Goal: Transaction & Acquisition: Book appointment/travel/reservation

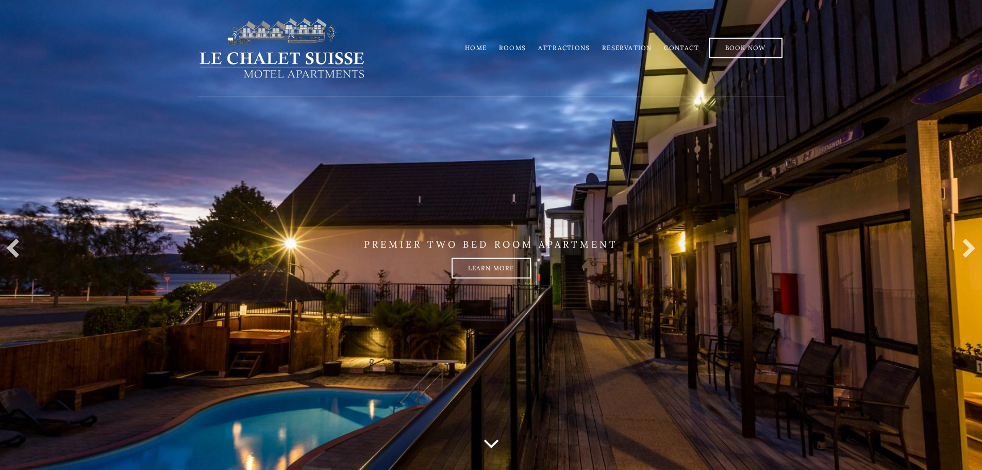
click at [520, 45] on link "Rooms" at bounding box center [512, 48] width 27 height 8
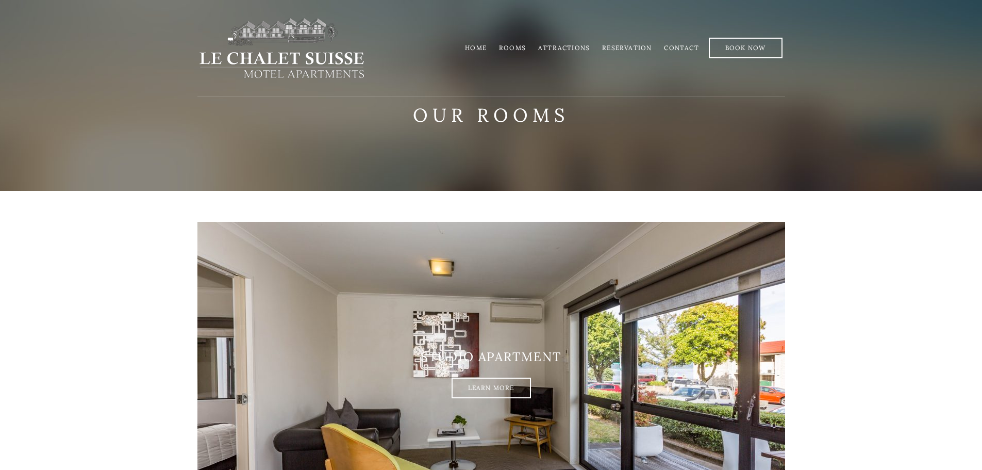
scroll to position [258, 0]
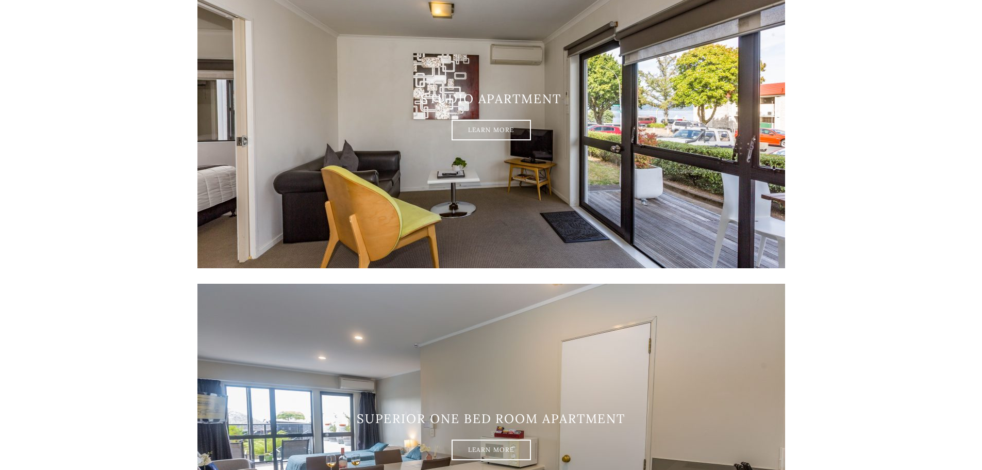
click at [490, 132] on link "Learn More" at bounding box center [491, 130] width 79 height 21
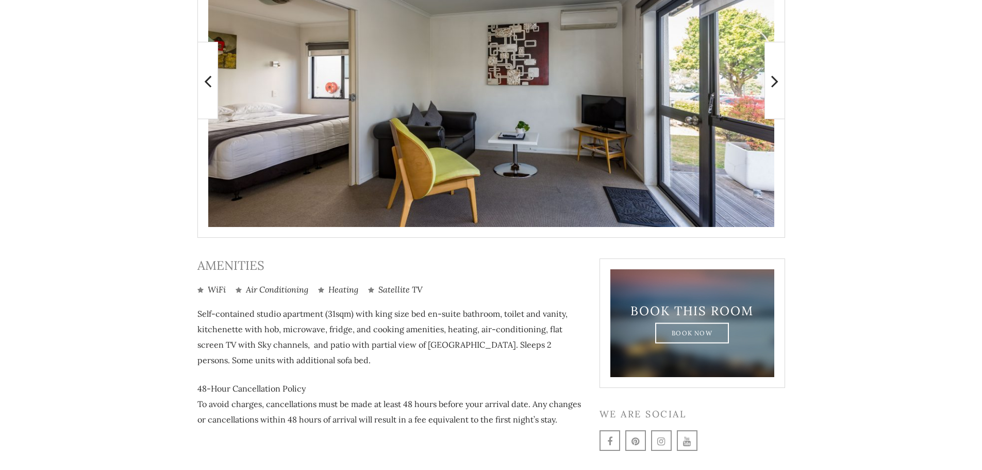
scroll to position [349, 0]
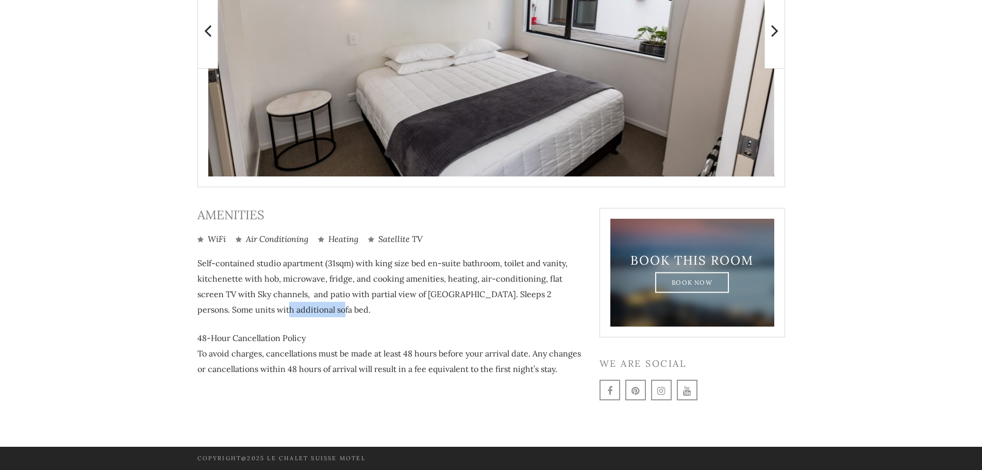
drag, startPoint x: 257, startPoint y: 311, endPoint x: 330, endPoint y: 308, distance: 72.8
click at [330, 308] on p "Self-contained studio apartment (31sqm) with king size bed en-suite bathroom, t…" at bounding box center [391, 286] width 387 height 62
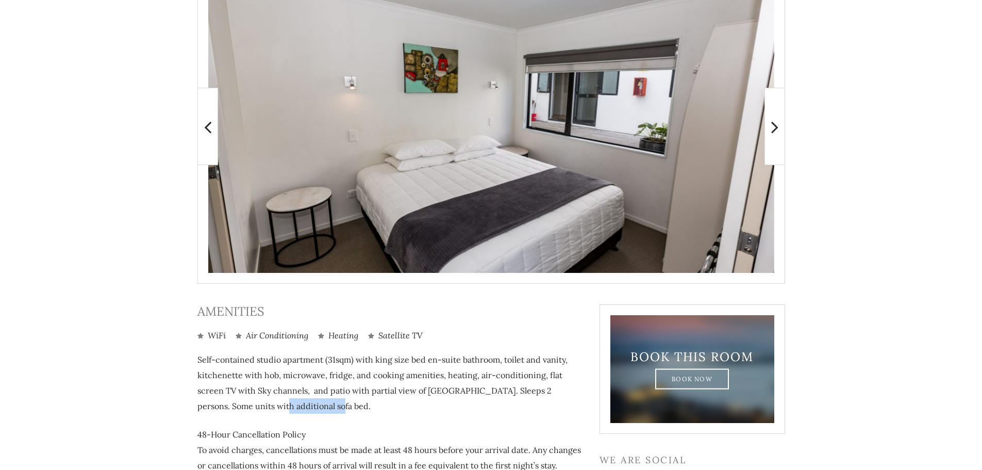
scroll to position [246, 0]
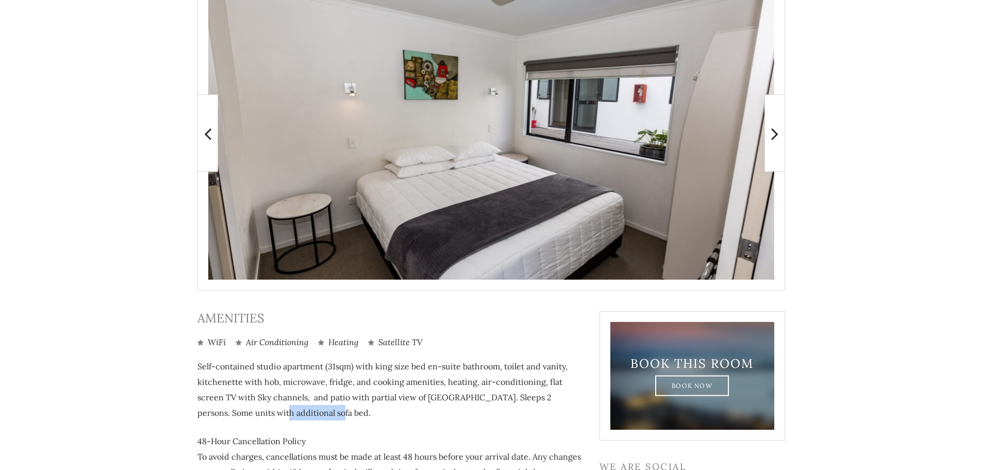
click at [776, 129] on icon at bounding box center [775, 133] width 7 height 21
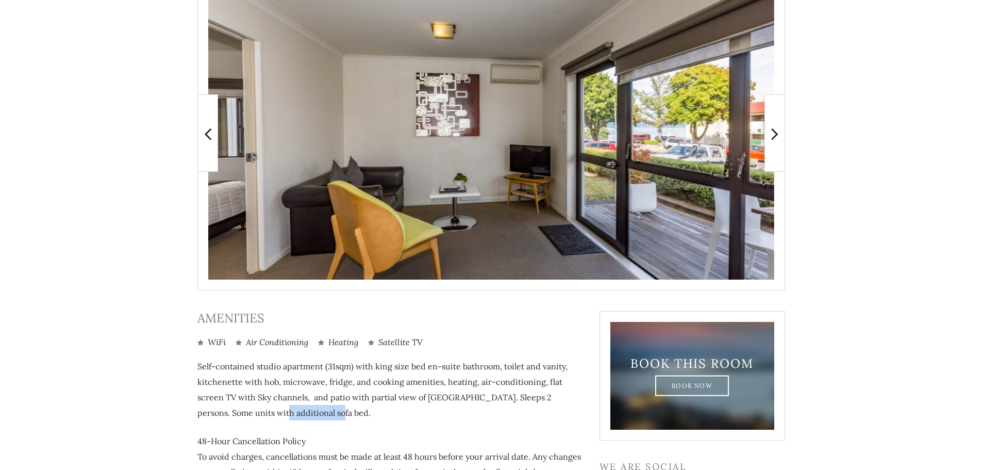
click at [776, 129] on icon at bounding box center [775, 133] width 7 height 21
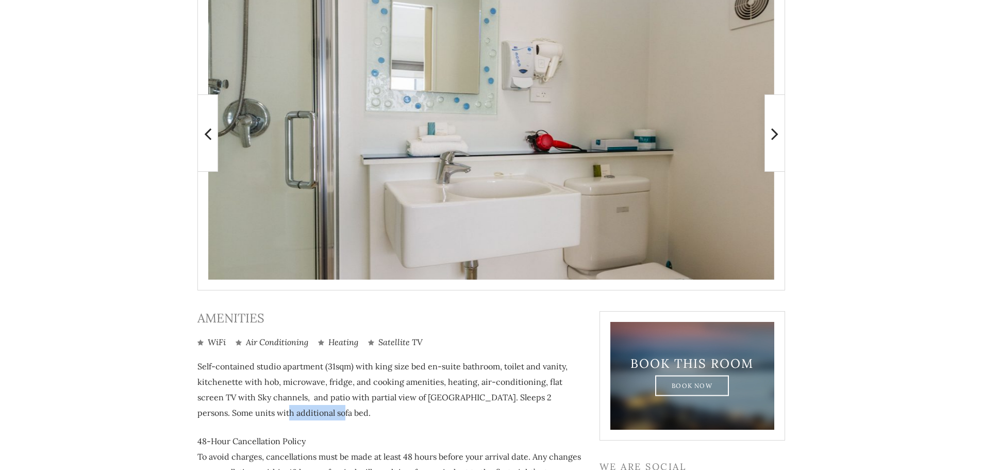
click at [777, 129] on icon at bounding box center [775, 133] width 7 height 21
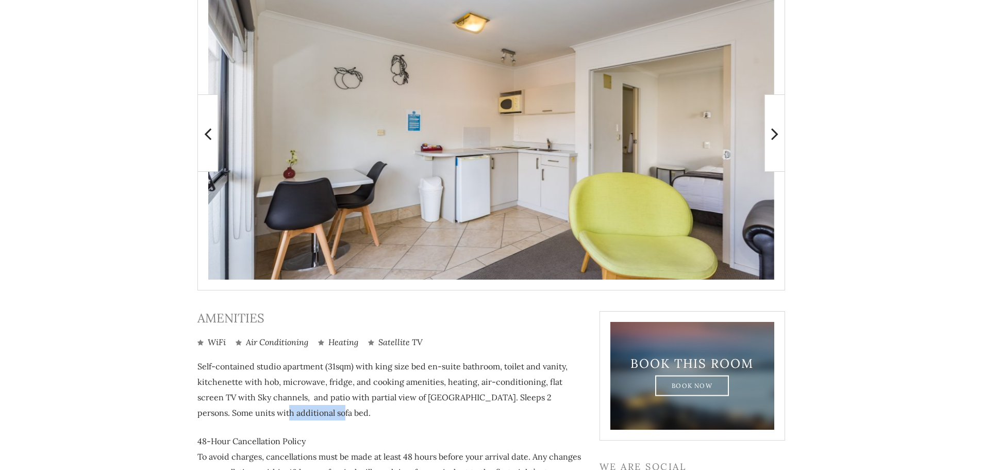
click at [777, 129] on icon at bounding box center [775, 133] width 7 height 21
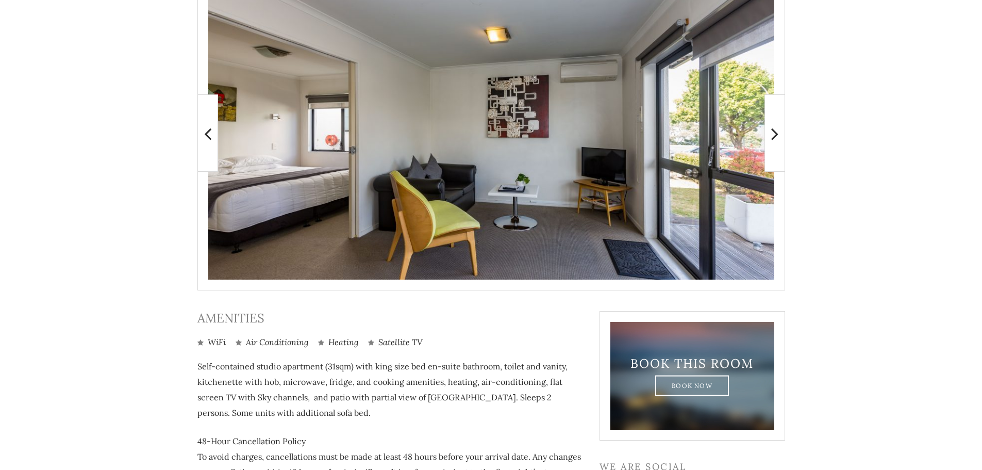
click at [887, 163] on main "WiFi" at bounding box center [491, 247] width 982 height 605
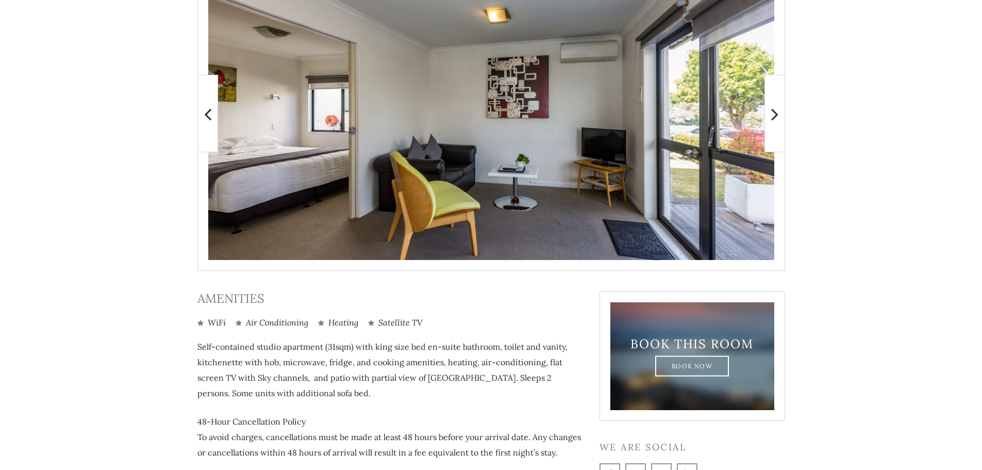
scroll to position [349, 0]
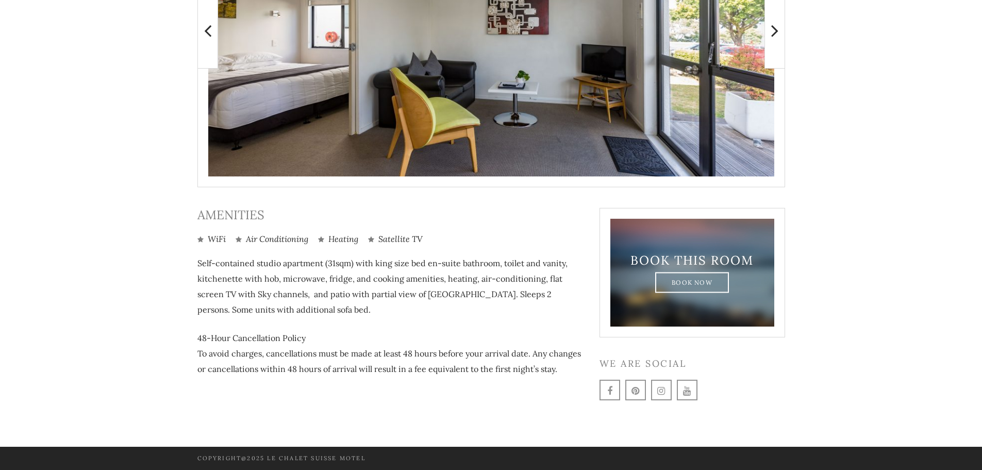
click at [714, 279] on link "Book Now" at bounding box center [692, 282] width 74 height 21
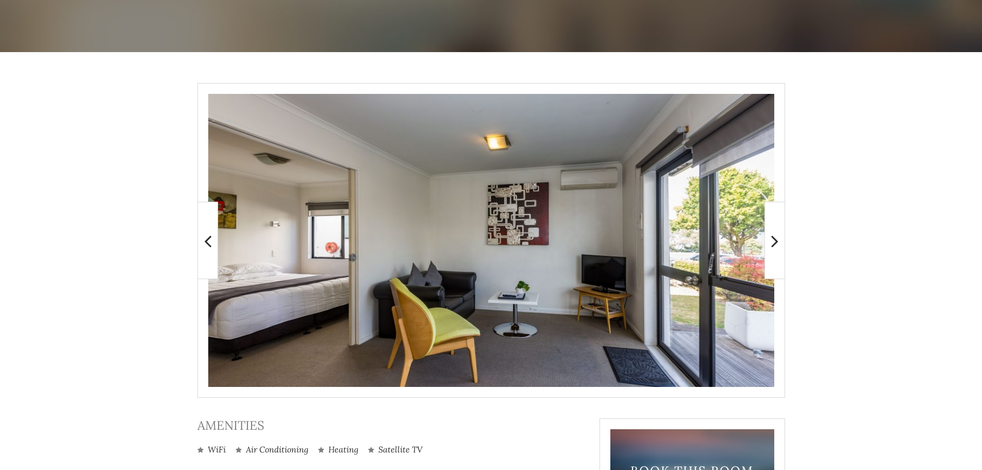
scroll to position [0, 0]
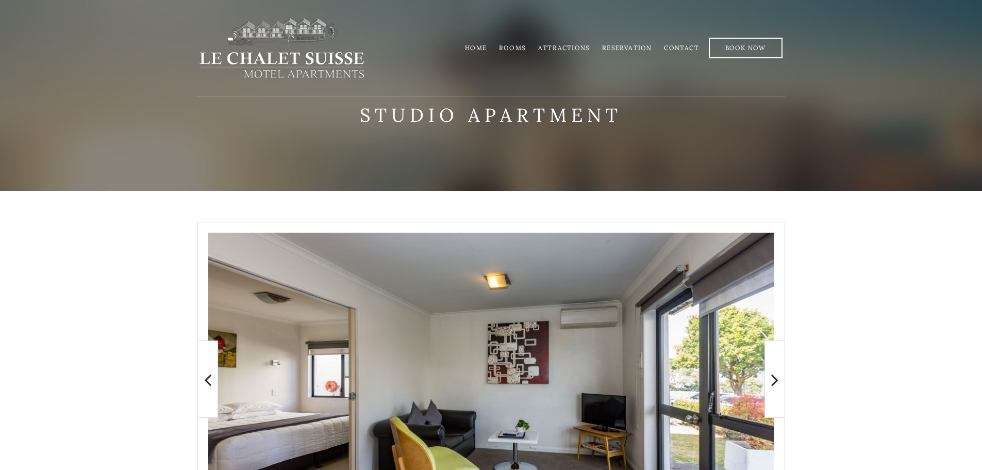
click at [475, 43] on li "Home" at bounding box center [476, 48] width 34 height 20
click at [479, 47] on link "Home" at bounding box center [476, 48] width 22 height 8
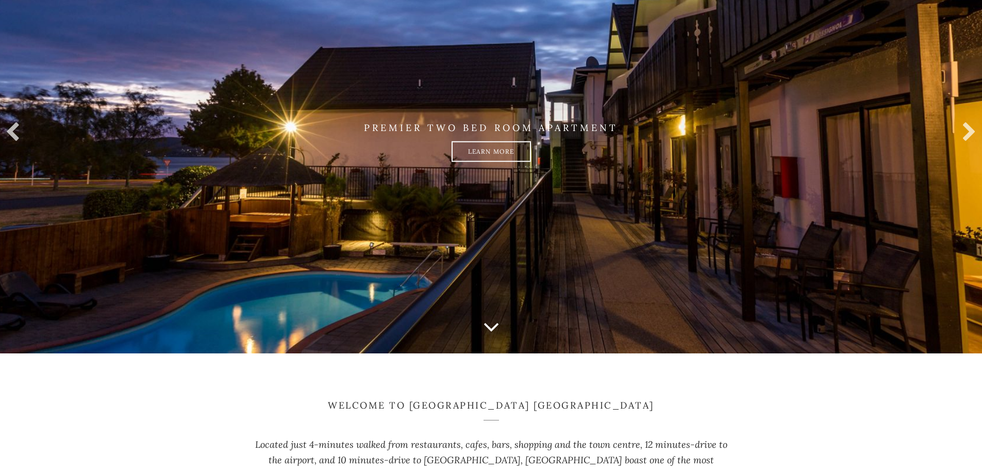
scroll to position [155, 0]
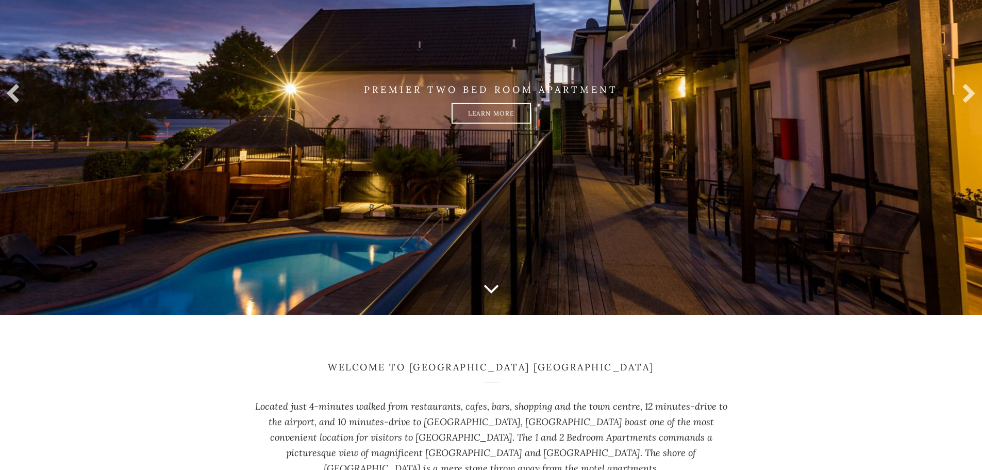
click at [490, 287] on icon at bounding box center [491, 288] width 17 height 26
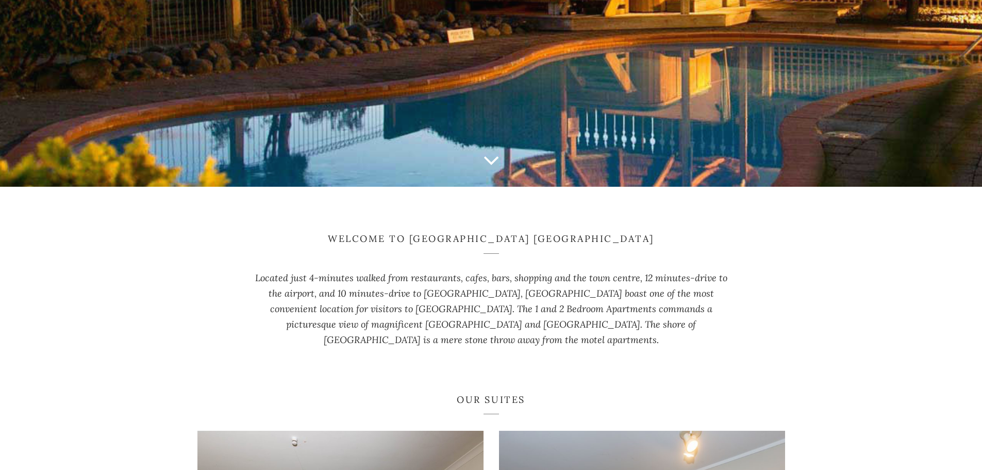
scroll to position [86, 0]
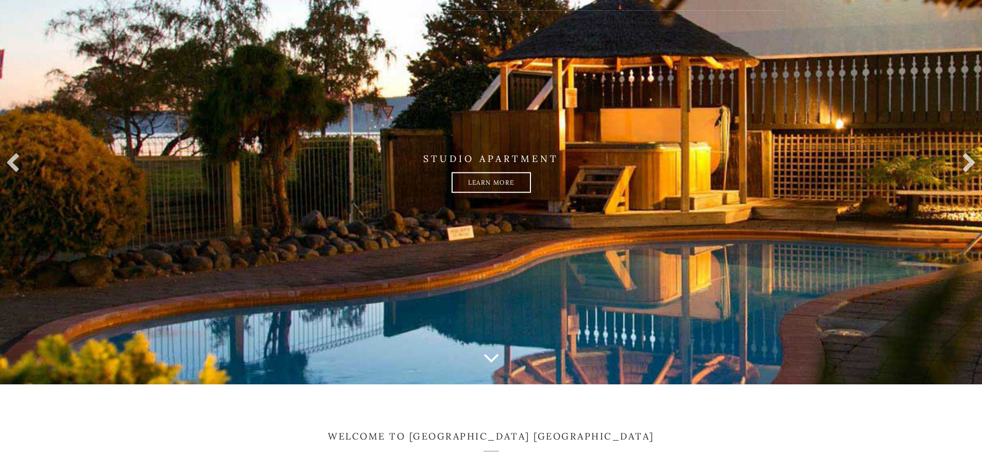
click at [969, 159] on link at bounding box center [967, 163] width 21 height 21
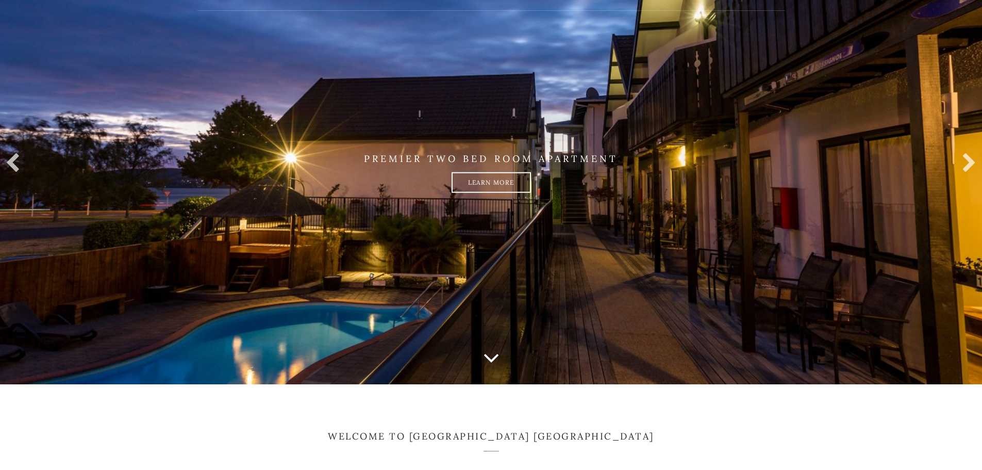
click at [970, 159] on link at bounding box center [967, 163] width 21 height 21
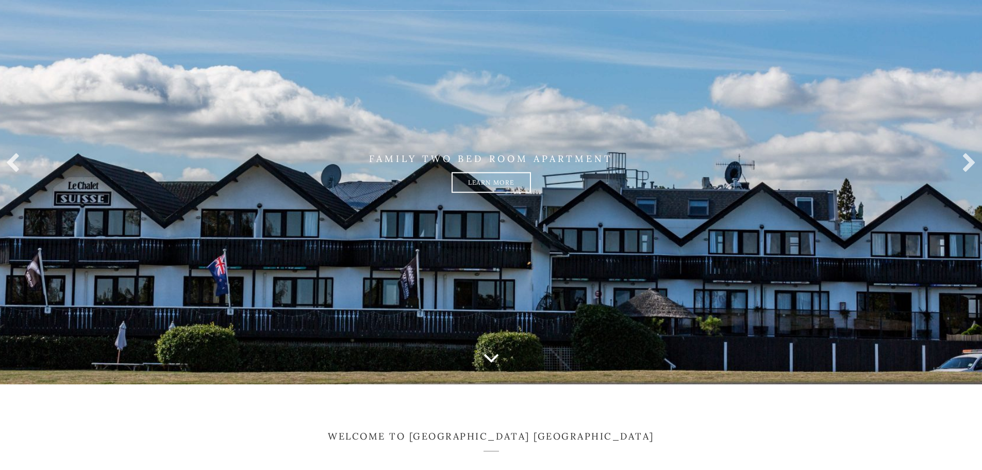
click at [12, 163] on link at bounding box center [15, 163] width 21 height 21
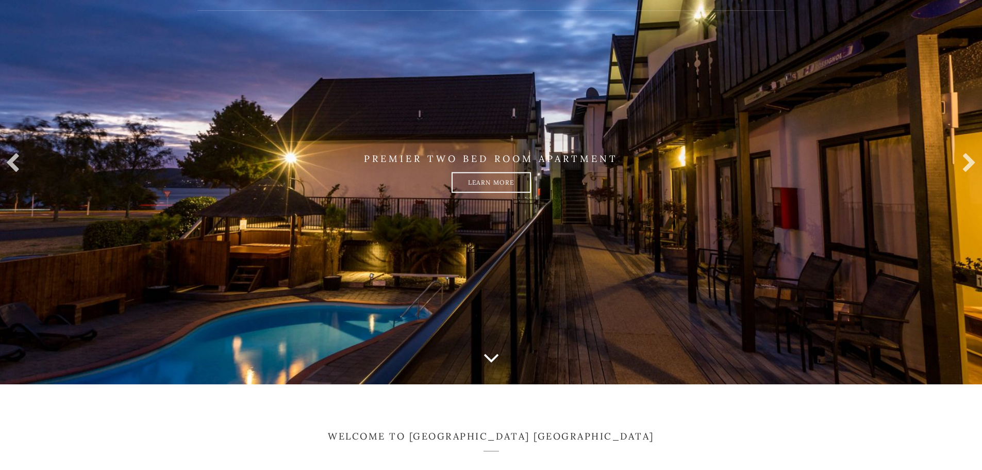
click at [971, 161] on link at bounding box center [967, 163] width 21 height 21
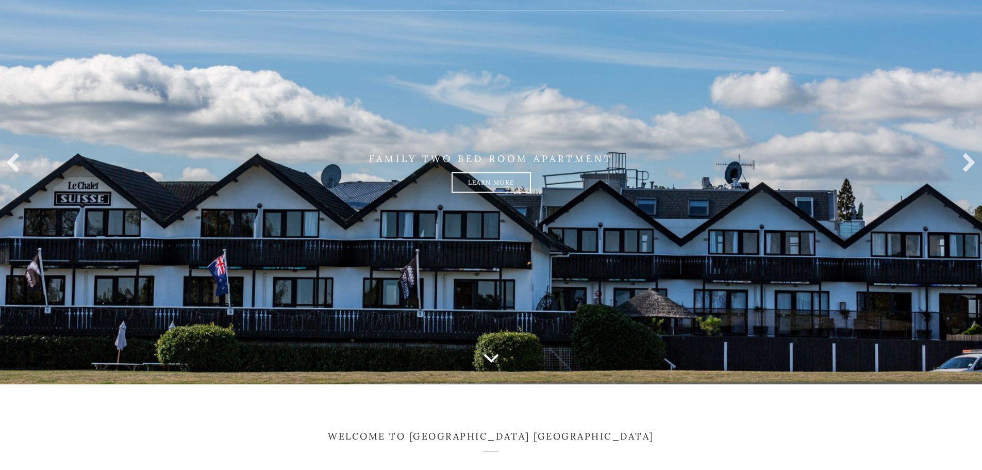
click at [971, 161] on link at bounding box center [967, 163] width 21 height 21
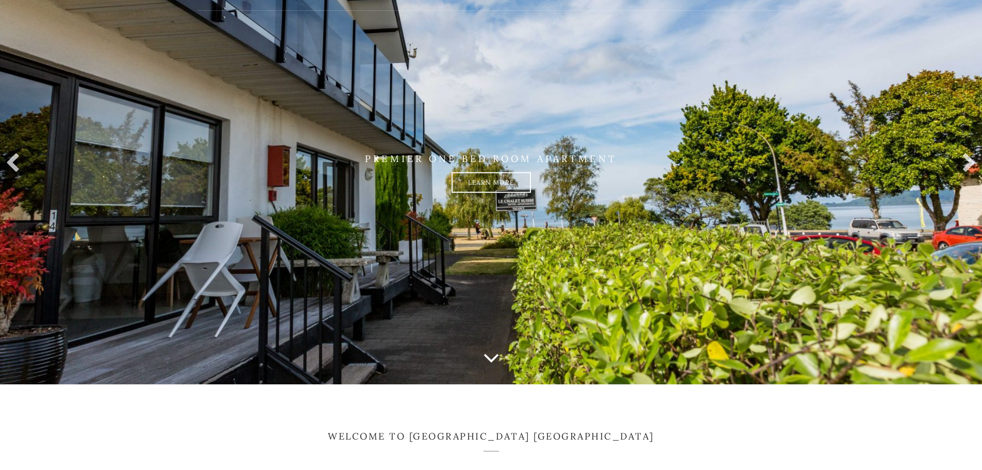
click at [971, 161] on link at bounding box center [967, 163] width 21 height 21
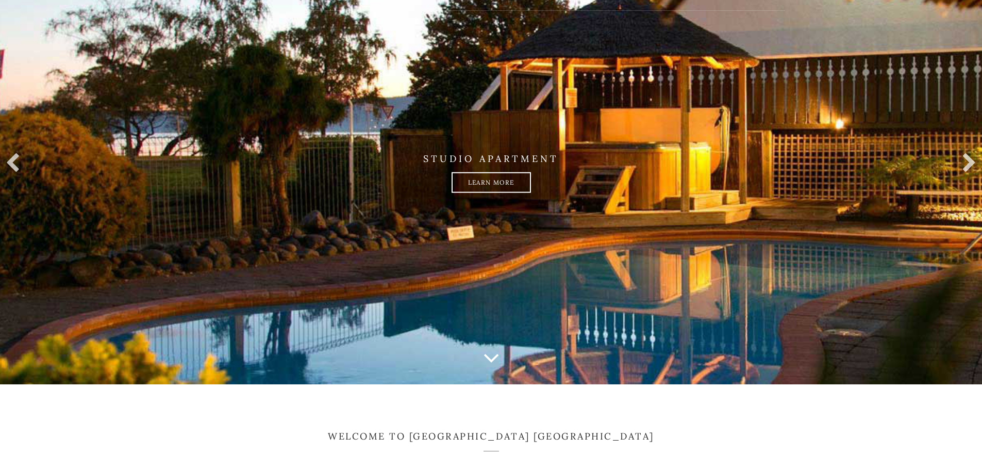
click at [971, 161] on link at bounding box center [967, 163] width 21 height 21
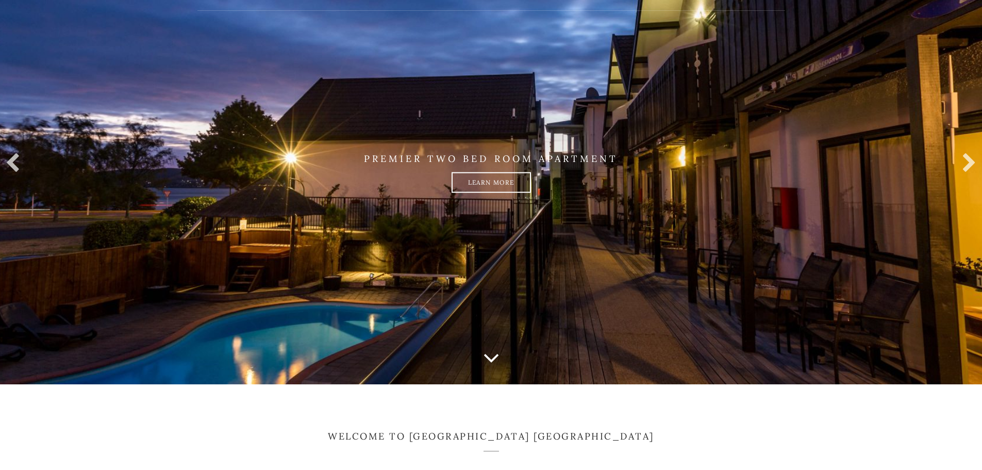
click at [971, 161] on link at bounding box center [967, 163] width 21 height 21
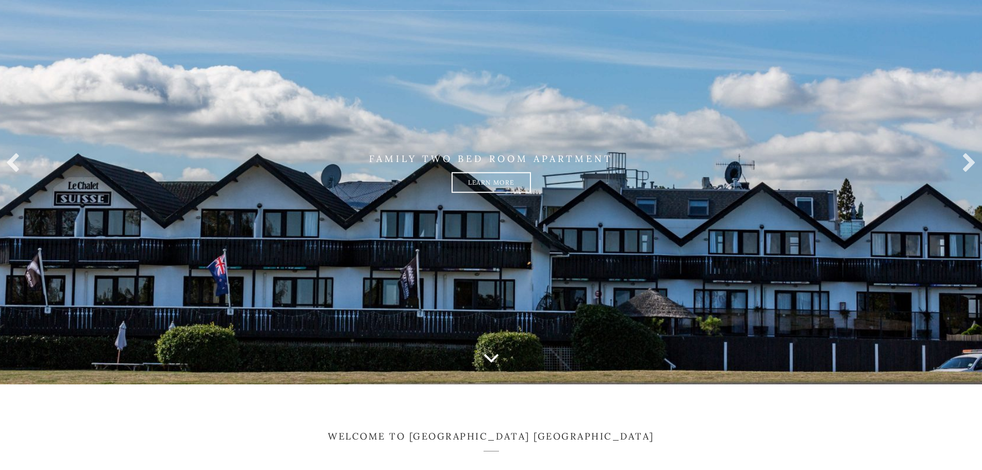
click at [971, 161] on link at bounding box center [967, 163] width 21 height 21
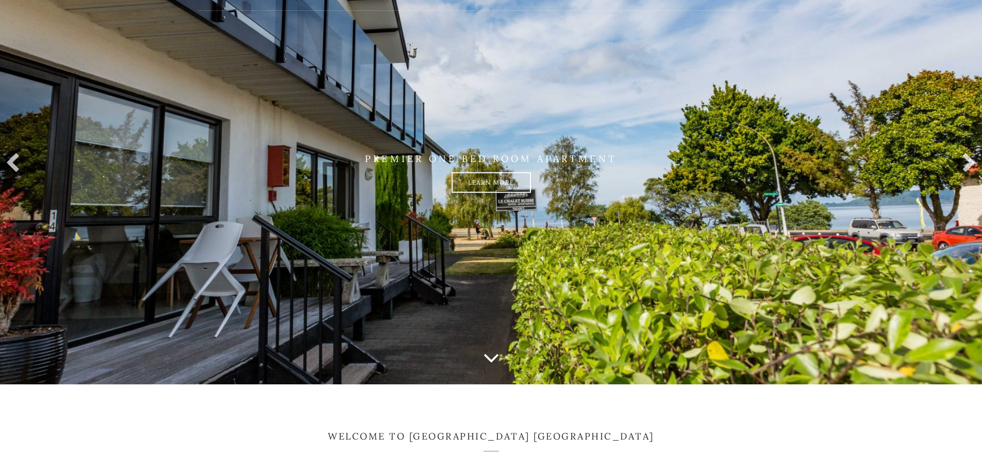
click at [971, 161] on link at bounding box center [967, 163] width 21 height 21
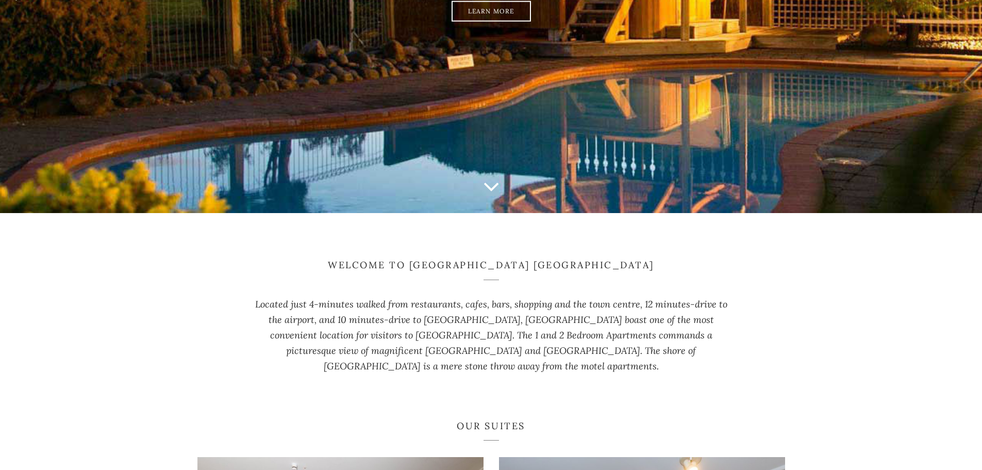
scroll to position [292, 0]
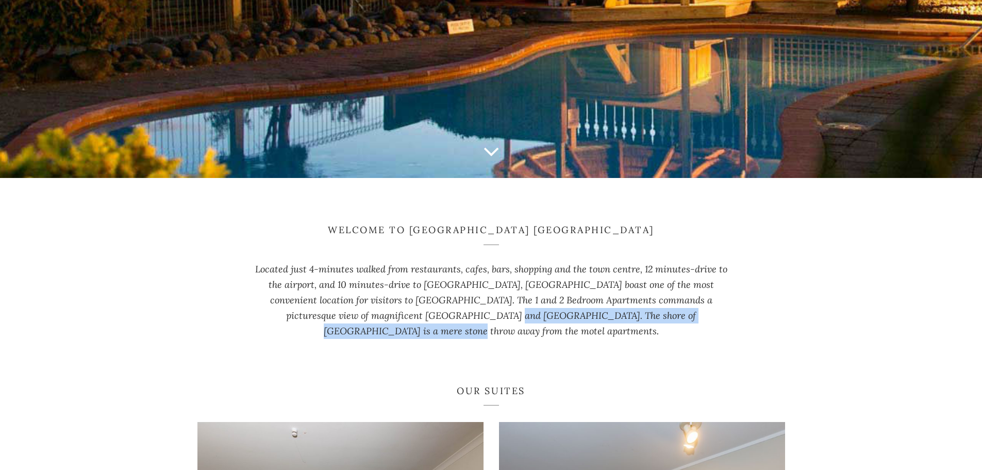
drag, startPoint x: 378, startPoint y: 315, endPoint x: 731, endPoint y: 322, distance: 352.8
click at [731, 322] on p "Located just 4-minutes walked from restaurants, cafes, bars, shopping and the t…" at bounding box center [491, 299] width 487 height 77
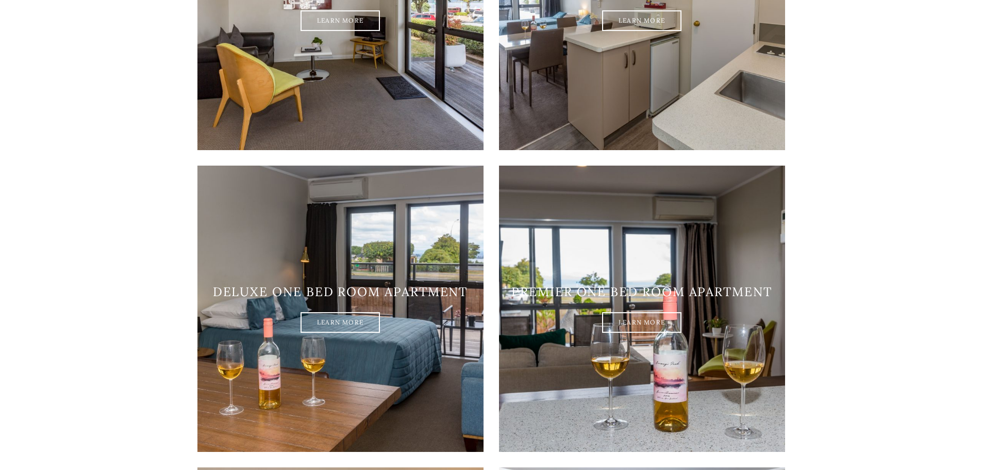
scroll to position [859, 0]
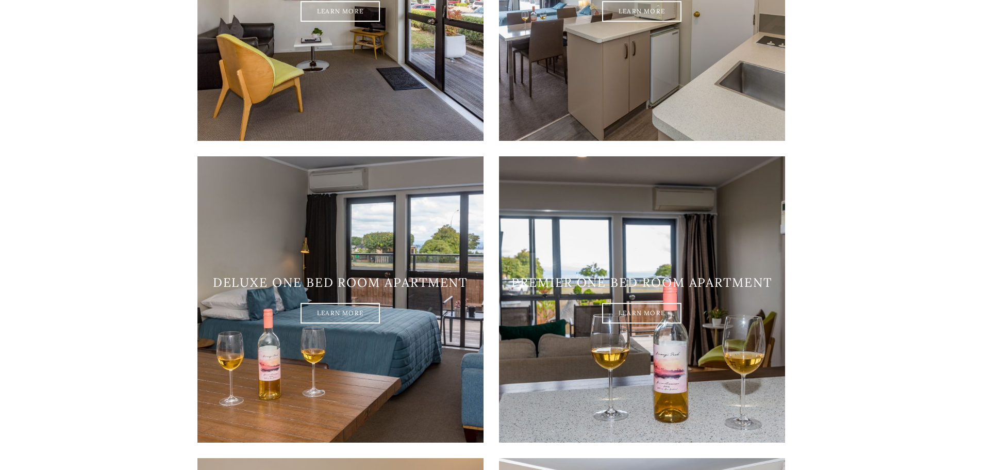
click at [354, 303] on link "Learn More" at bounding box center [340, 313] width 79 height 21
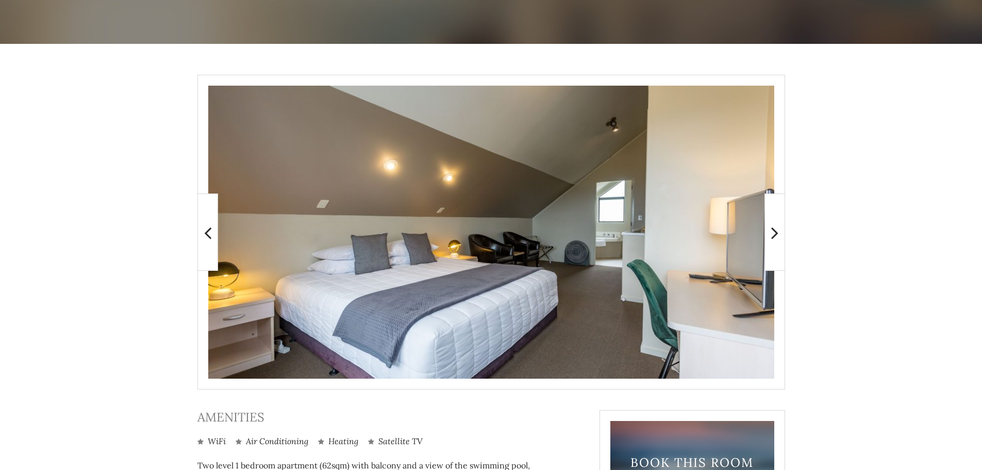
scroll to position [155, 0]
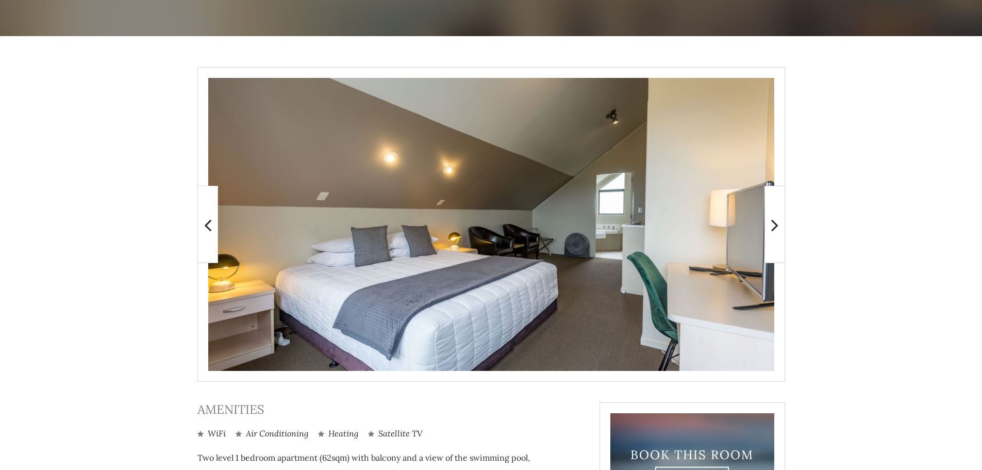
click at [774, 222] on icon at bounding box center [775, 225] width 7 height 21
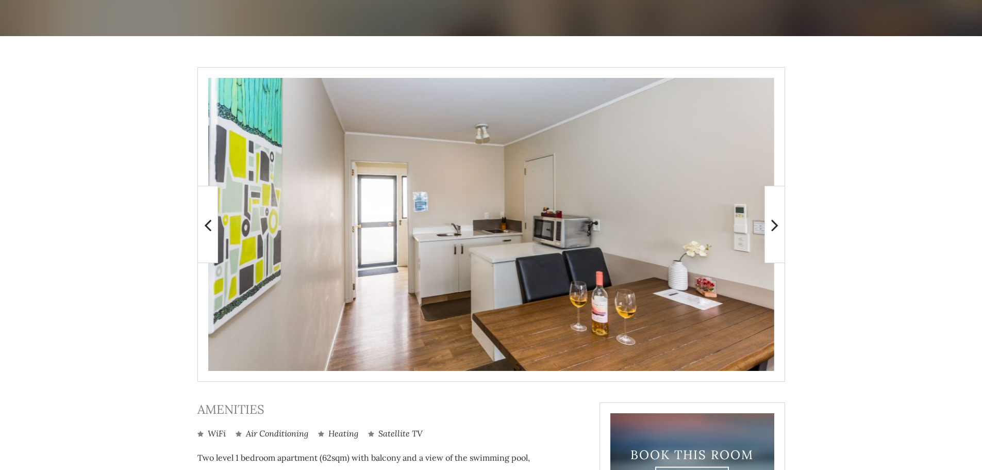
click at [774, 222] on icon at bounding box center [775, 225] width 7 height 21
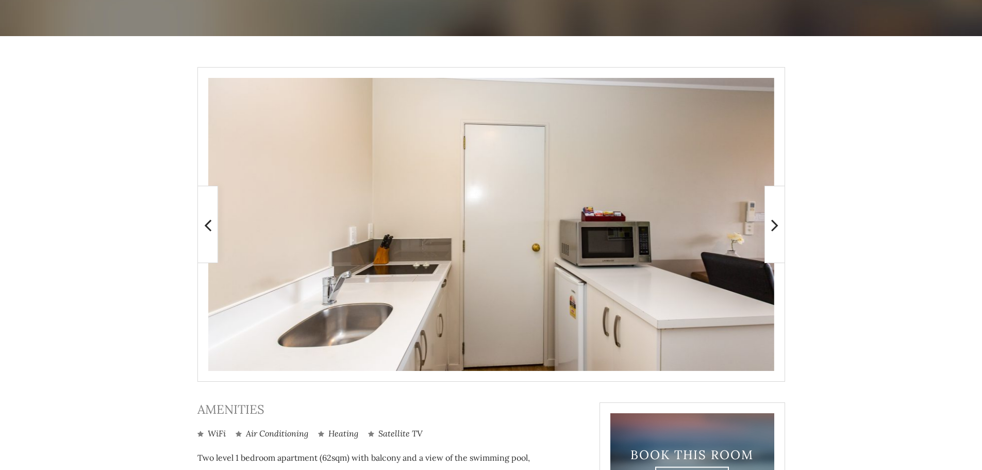
click at [774, 222] on icon at bounding box center [775, 225] width 7 height 21
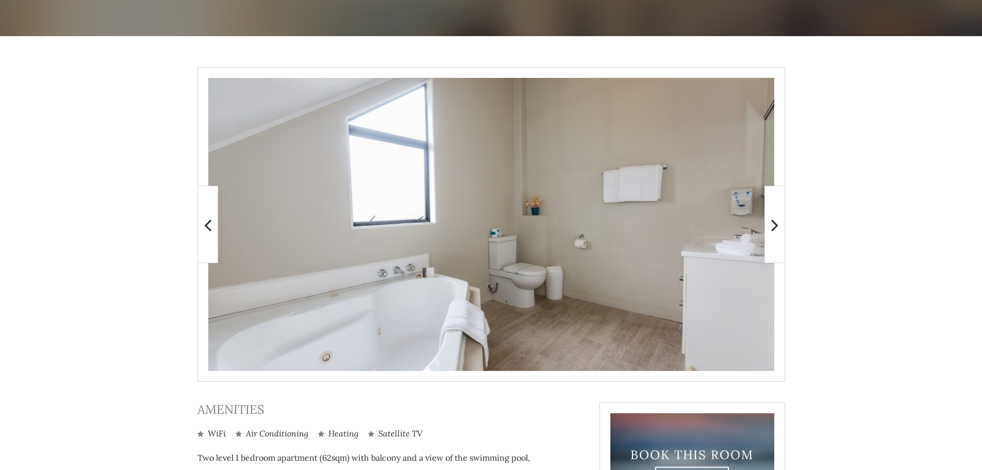
click at [774, 222] on icon at bounding box center [775, 225] width 7 height 21
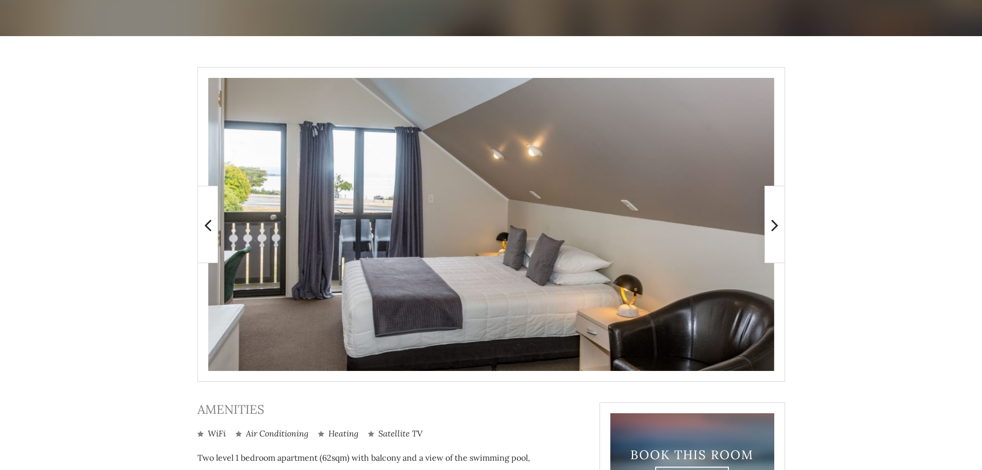
click at [774, 222] on icon at bounding box center [775, 225] width 7 height 21
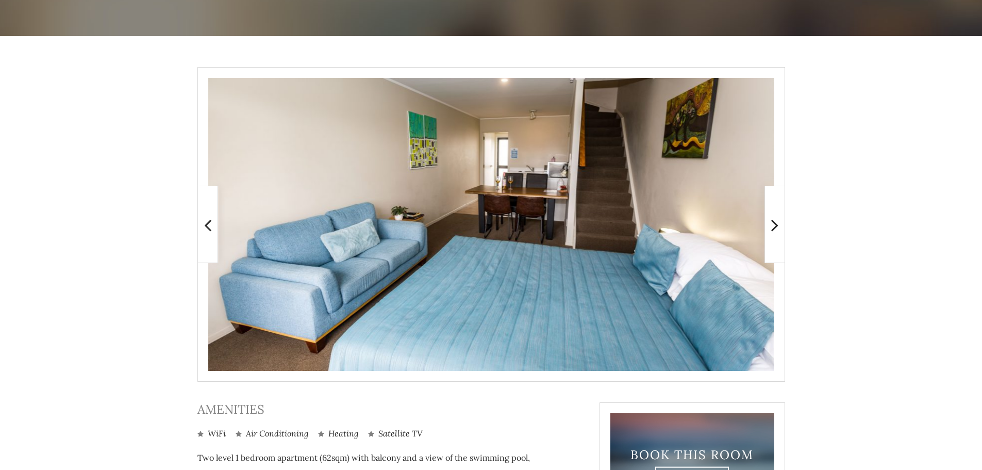
click at [774, 222] on icon at bounding box center [775, 225] width 7 height 21
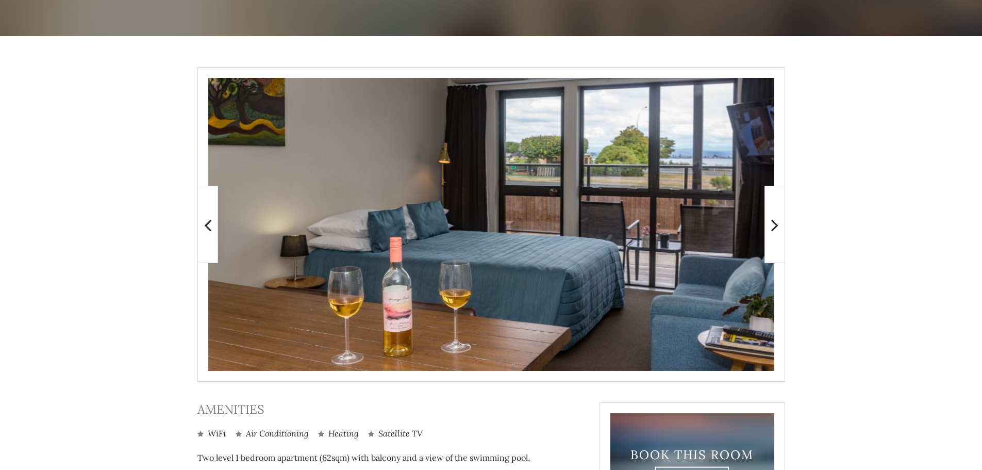
click at [776, 227] on icon at bounding box center [775, 225] width 7 height 21
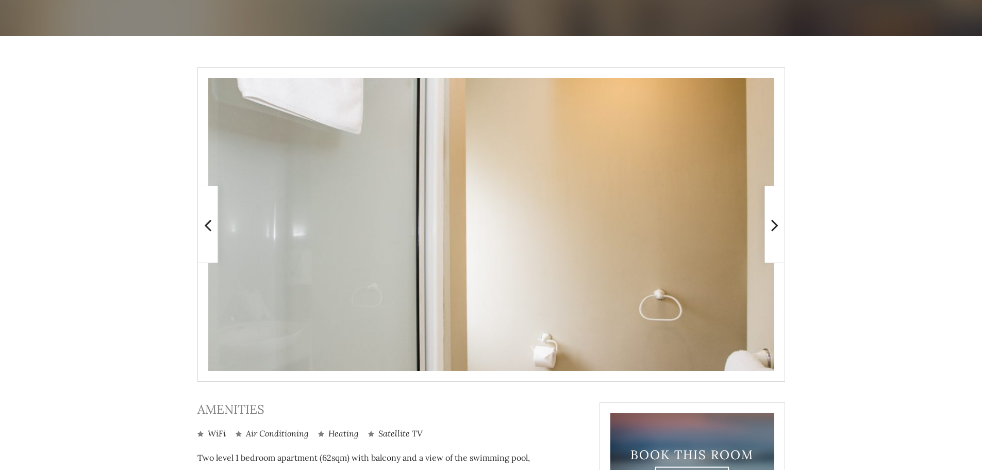
click at [948, 221] on main at bounding box center [491, 338] width 982 height 605
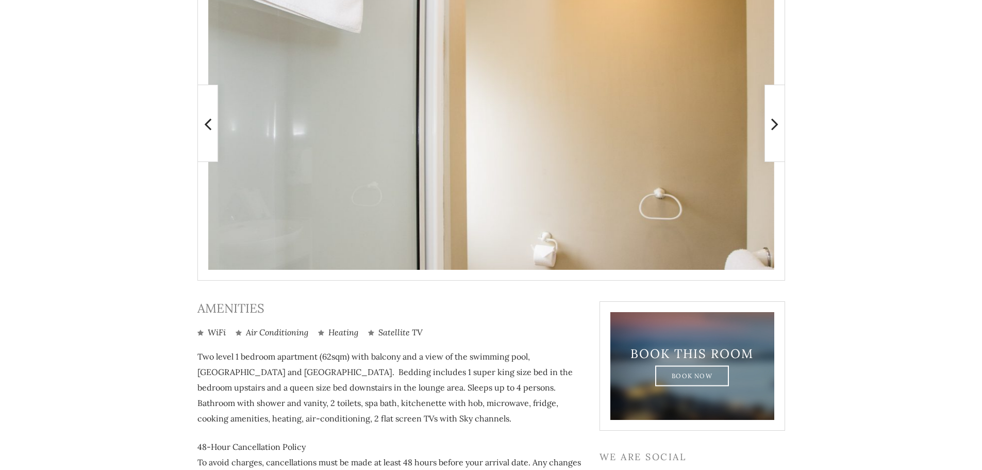
scroll to position [206, 0]
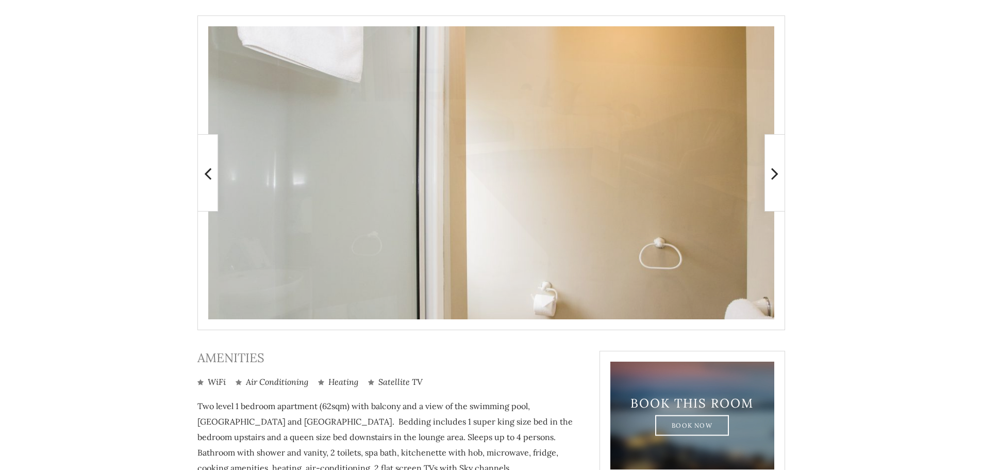
click at [771, 175] on span at bounding box center [775, 172] width 21 height 77
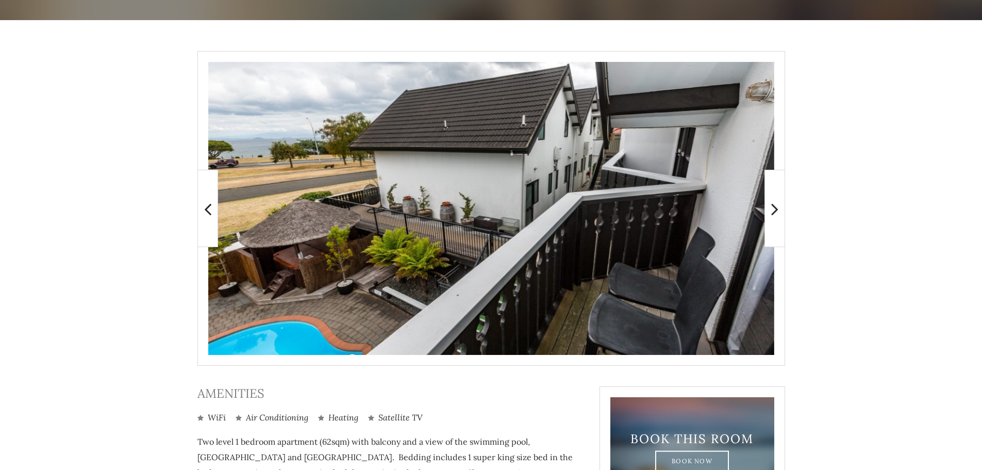
scroll to position [155, 0]
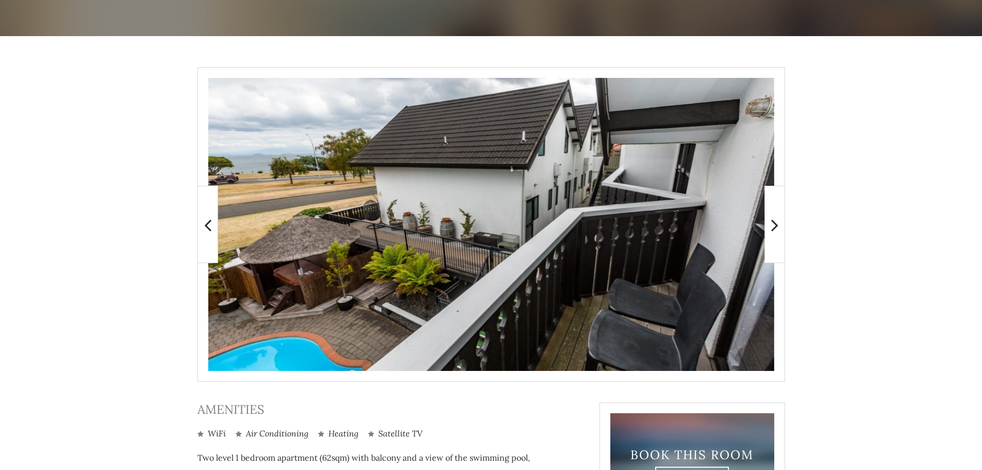
click at [771, 225] on span at bounding box center [775, 224] width 21 height 77
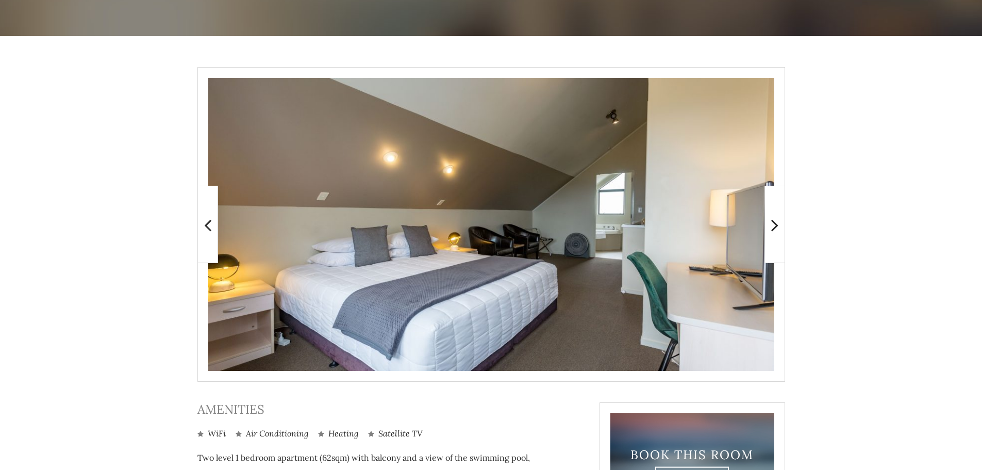
click at [771, 225] on span at bounding box center [775, 224] width 21 height 77
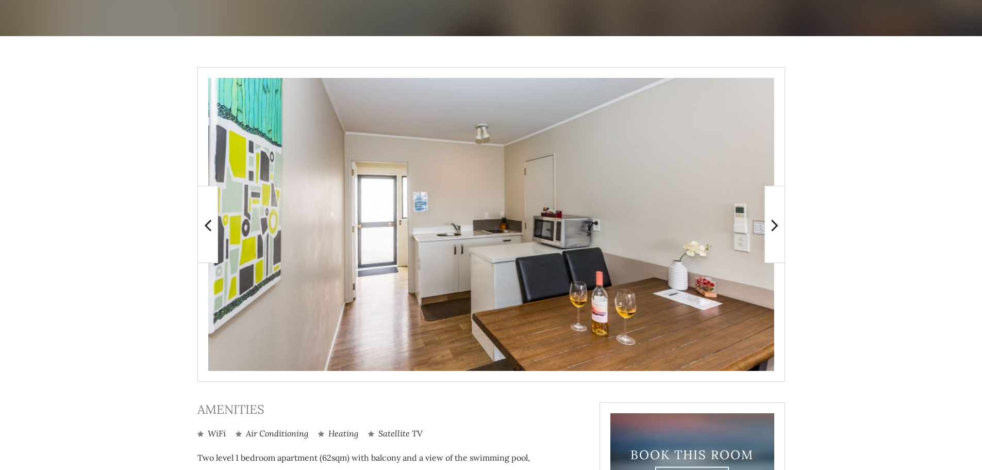
click at [773, 226] on icon at bounding box center [775, 225] width 7 height 21
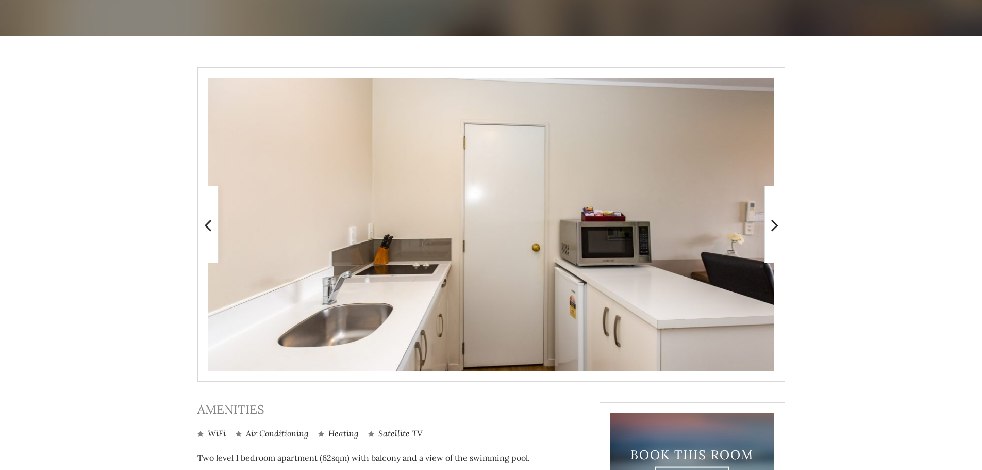
click at [773, 226] on icon at bounding box center [775, 225] width 7 height 21
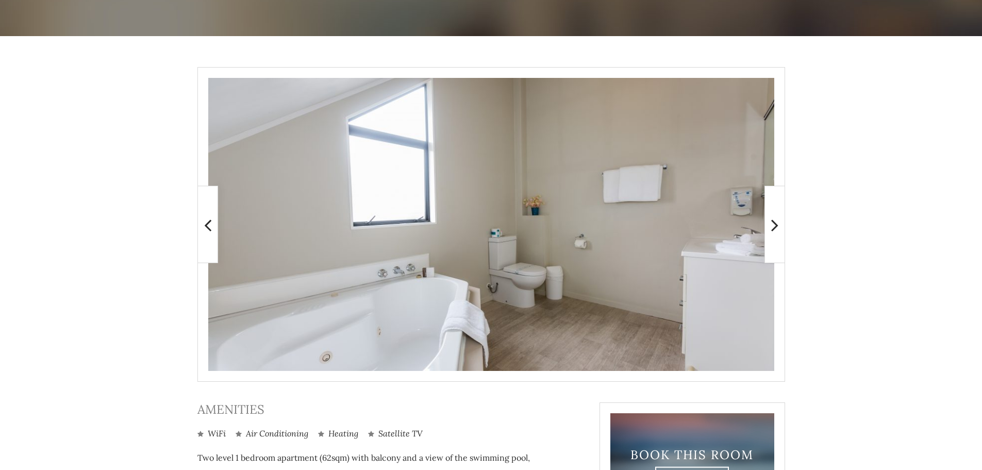
click at [774, 227] on icon at bounding box center [775, 225] width 7 height 21
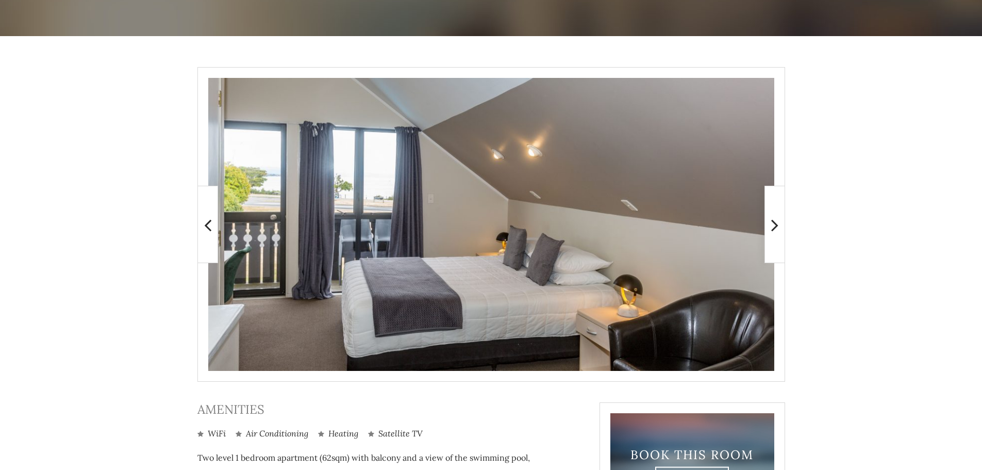
click at [774, 227] on icon at bounding box center [775, 225] width 7 height 21
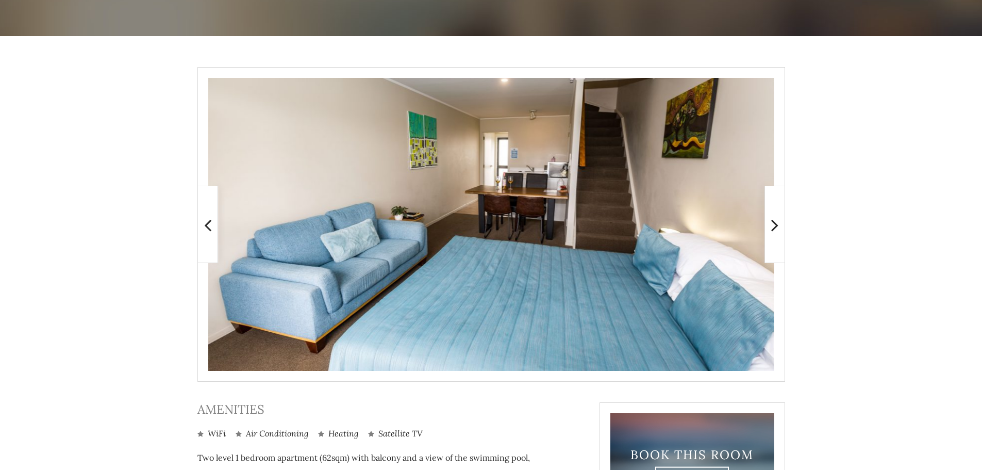
click at [774, 227] on icon at bounding box center [775, 225] width 7 height 21
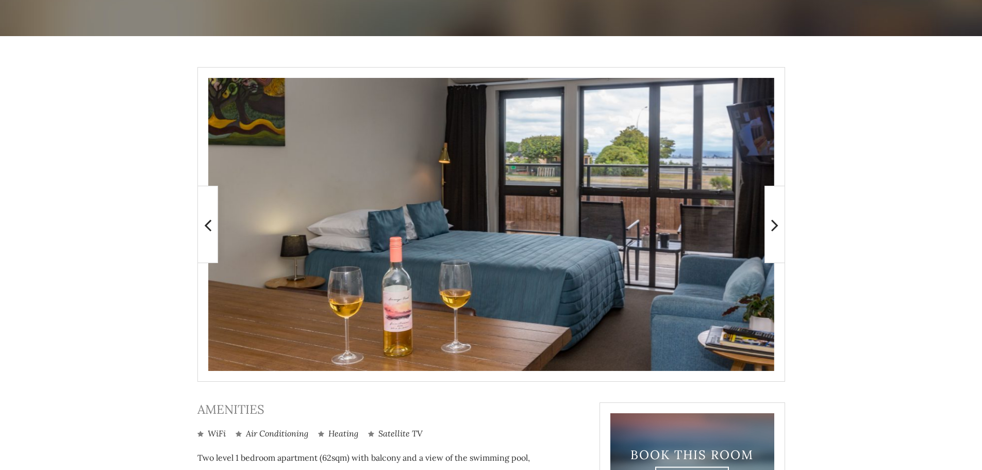
click at [777, 227] on icon at bounding box center [775, 225] width 7 height 21
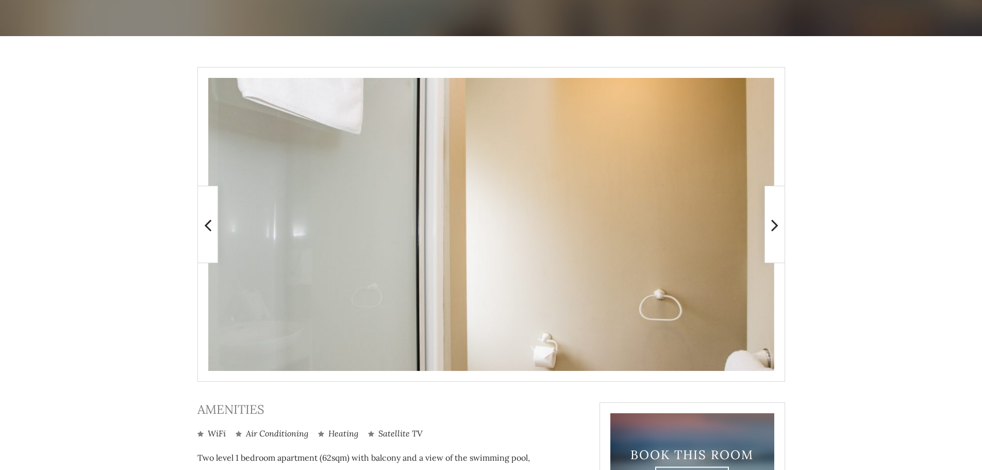
click at [777, 227] on icon at bounding box center [775, 225] width 7 height 21
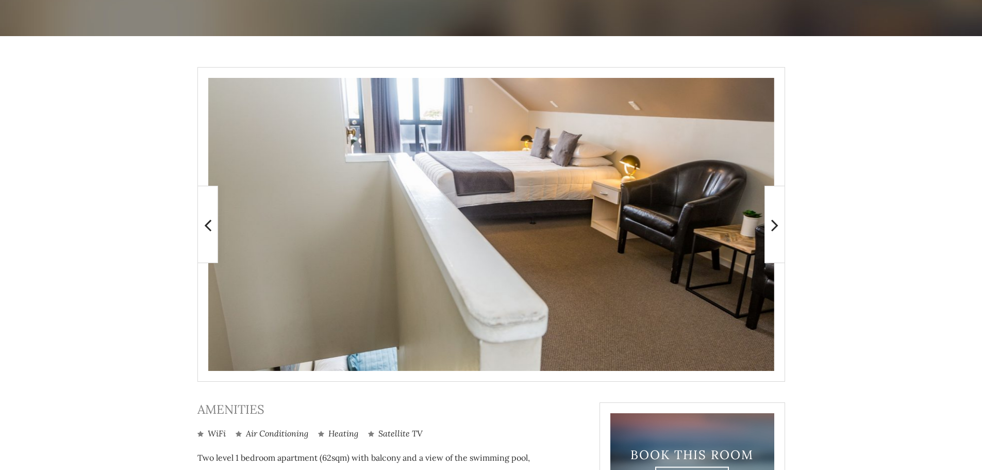
click at [777, 227] on icon at bounding box center [775, 225] width 7 height 21
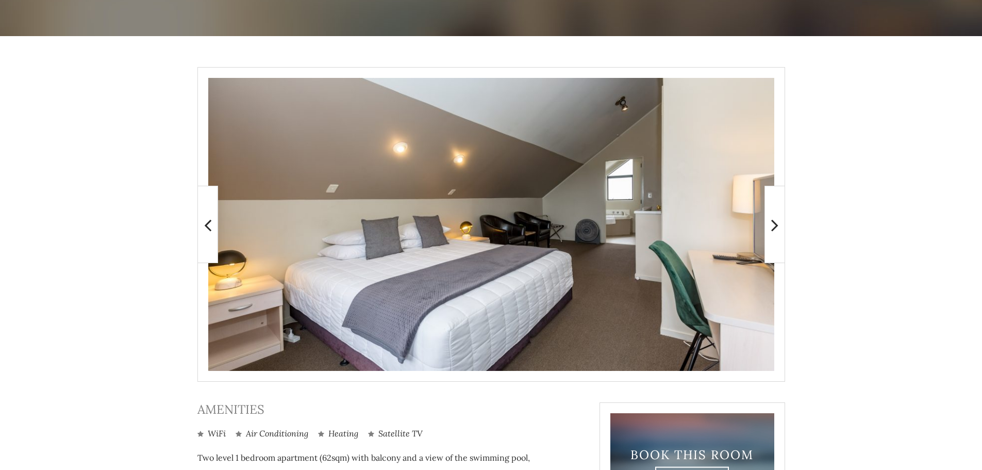
click at [777, 227] on icon at bounding box center [775, 225] width 7 height 21
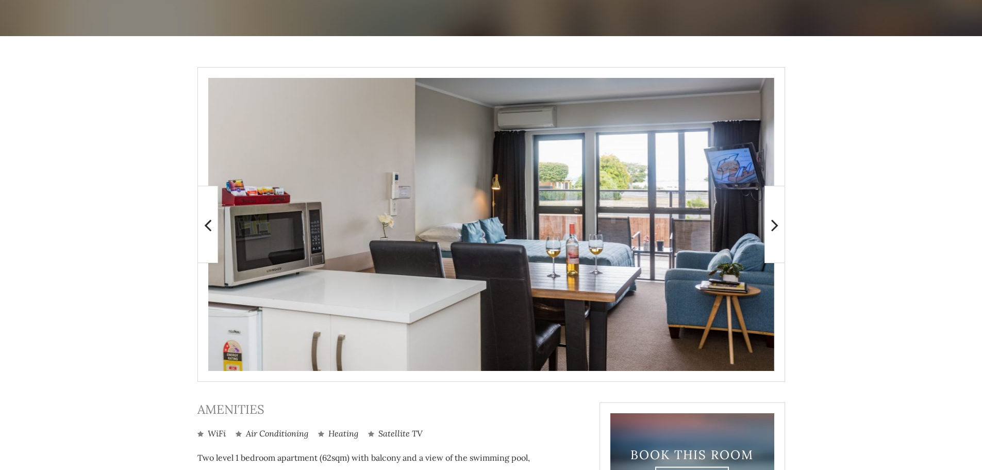
click at [777, 226] on icon at bounding box center [775, 225] width 7 height 21
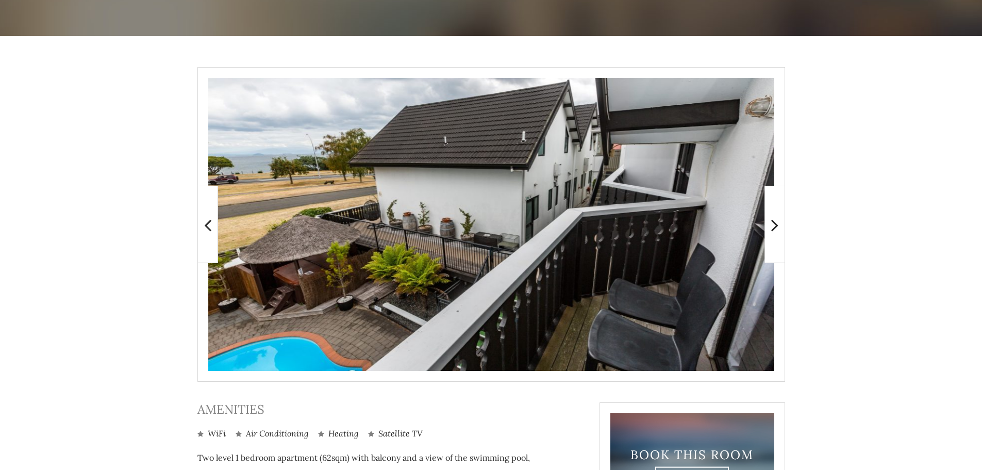
click at [773, 222] on icon at bounding box center [775, 225] width 7 height 21
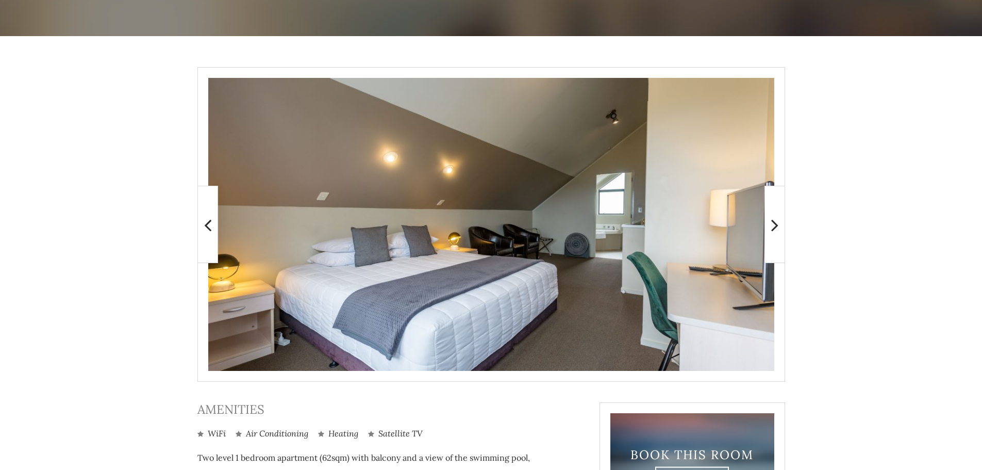
click at [776, 224] on icon at bounding box center [775, 225] width 7 height 21
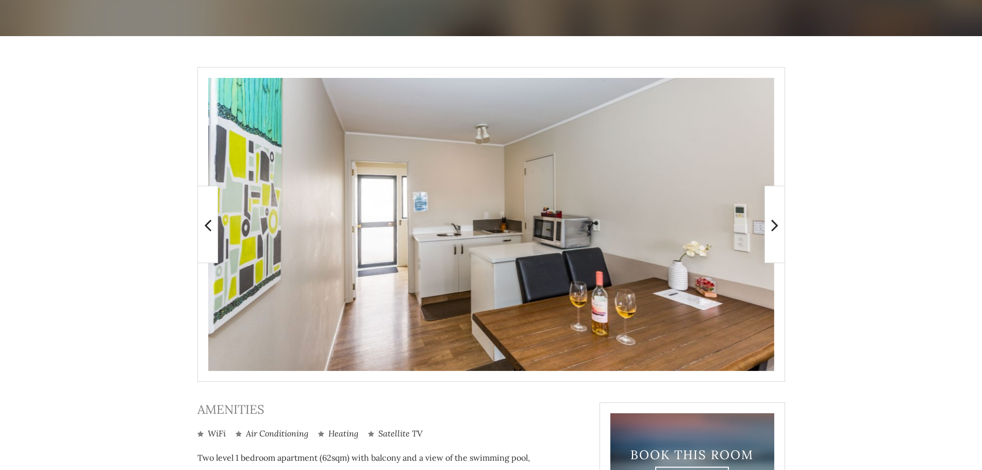
click at [776, 224] on icon at bounding box center [775, 225] width 7 height 21
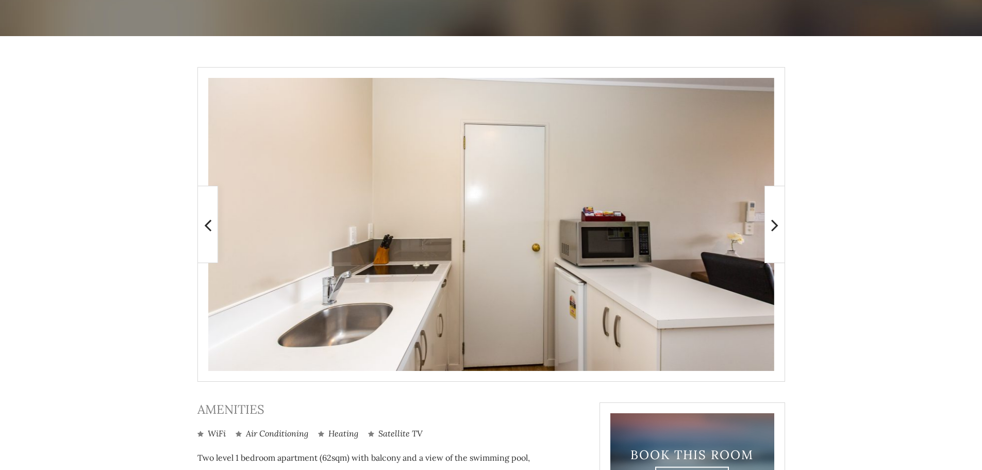
click at [776, 224] on icon at bounding box center [775, 225] width 7 height 21
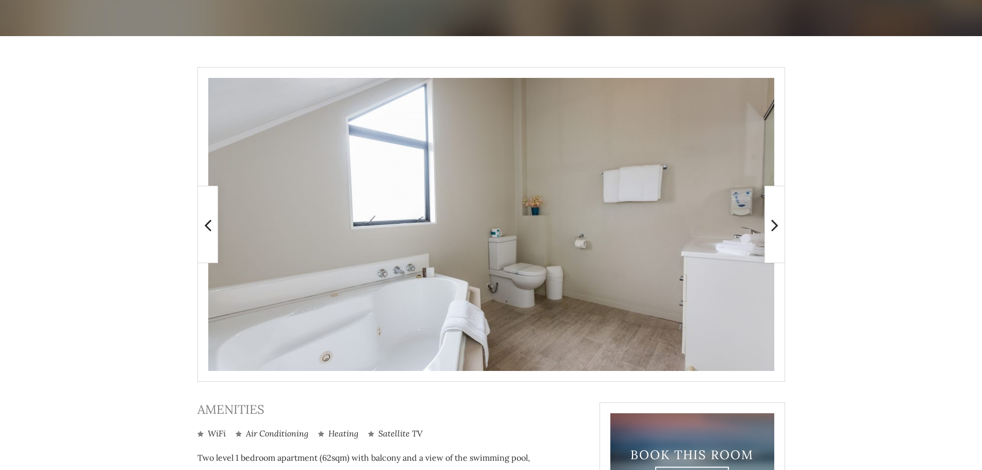
click at [776, 224] on icon at bounding box center [775, 225] width 7 height 21
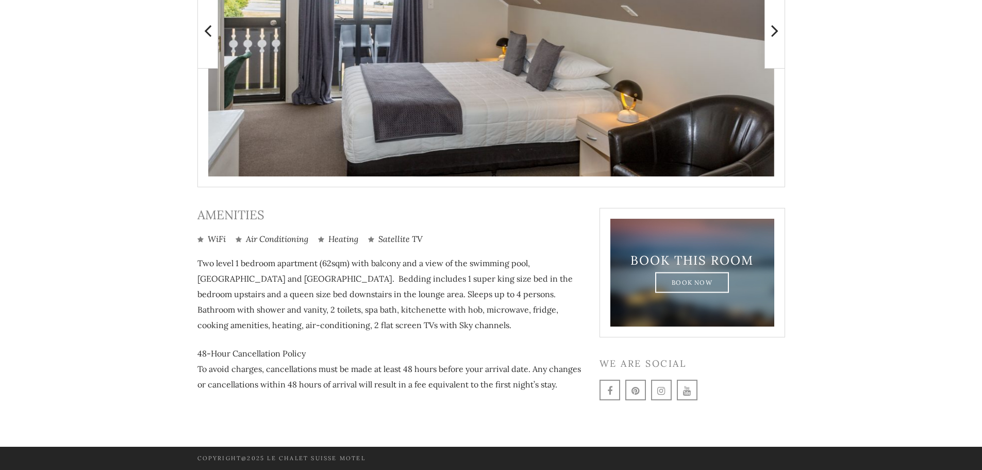
scroll to position [246, 0]
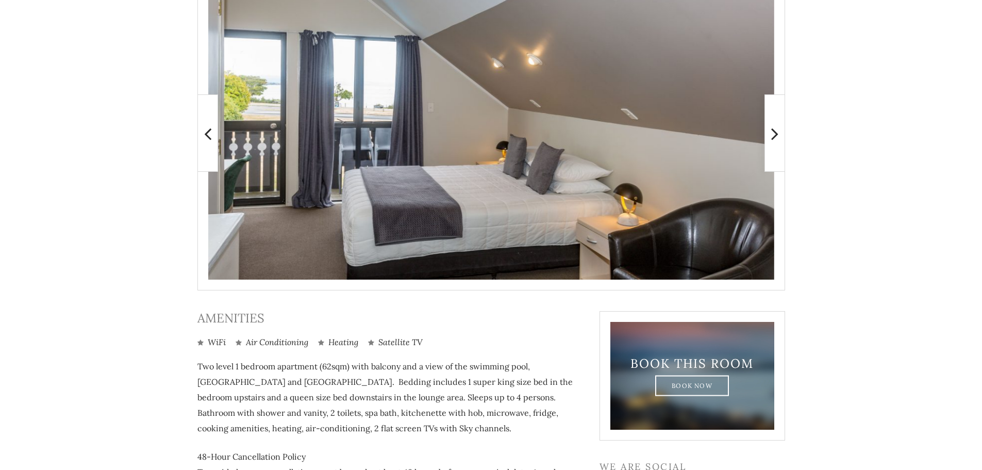
click at [780, 136] on span at bounding box center [775, 132] width 21 height 77
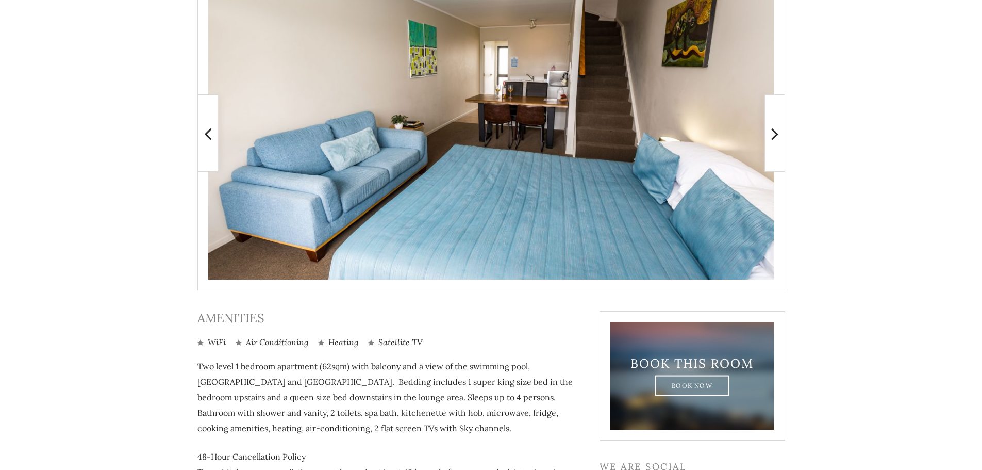
click at [780, 136] on span at bounding box center [775, 132] width 21 height 77
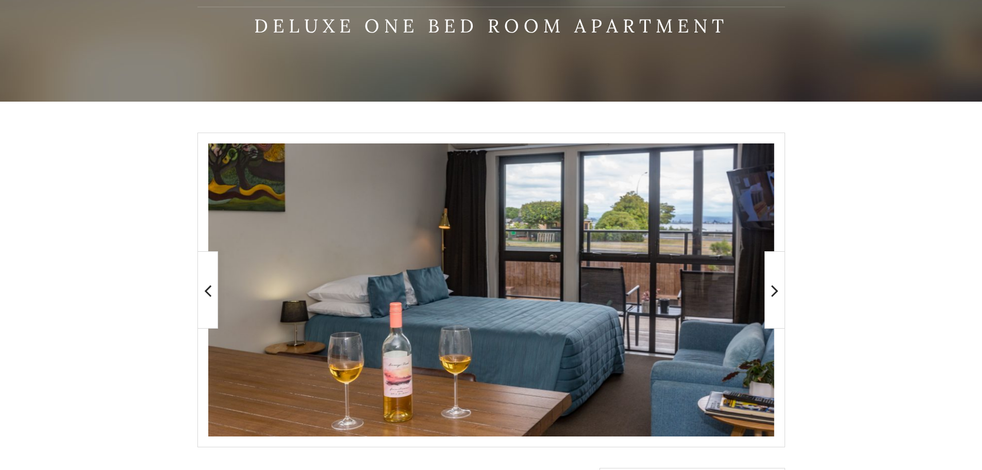
scroll to position [103, 0]
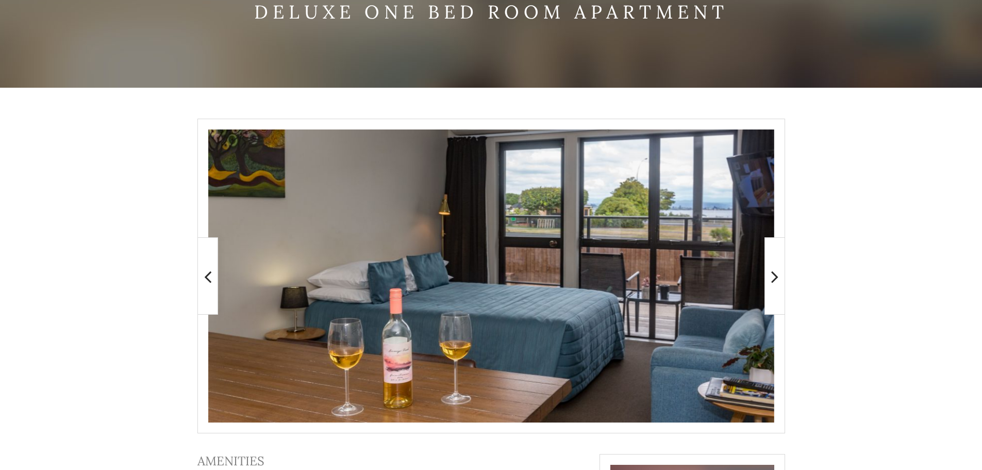
click at [774, 278] on icon at bounding box center [775, 276] width 7 height 21
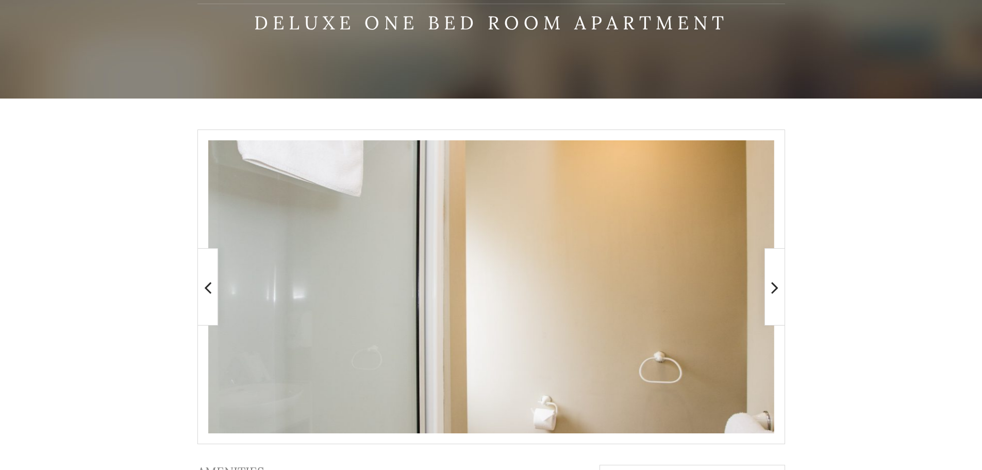
scroll to position [206, 0]
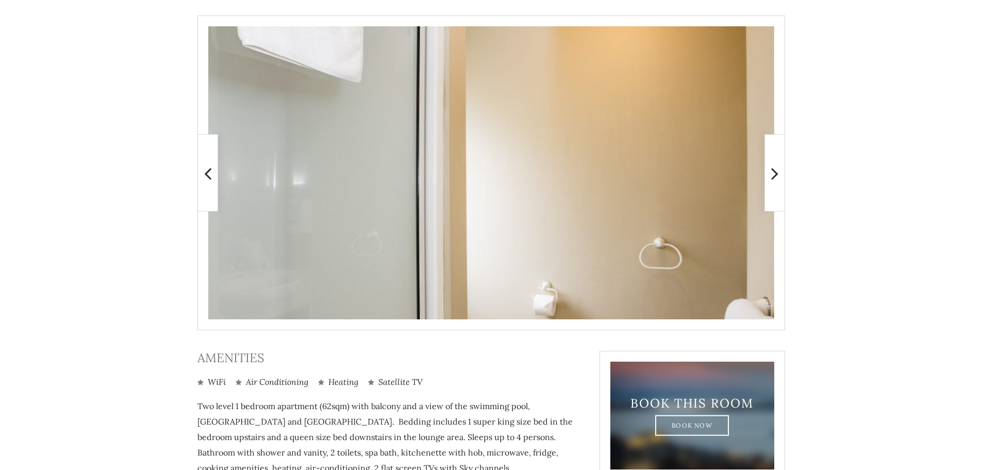
click at [772, 174] on icon at bounding box center [775, 173] width 7 height 21
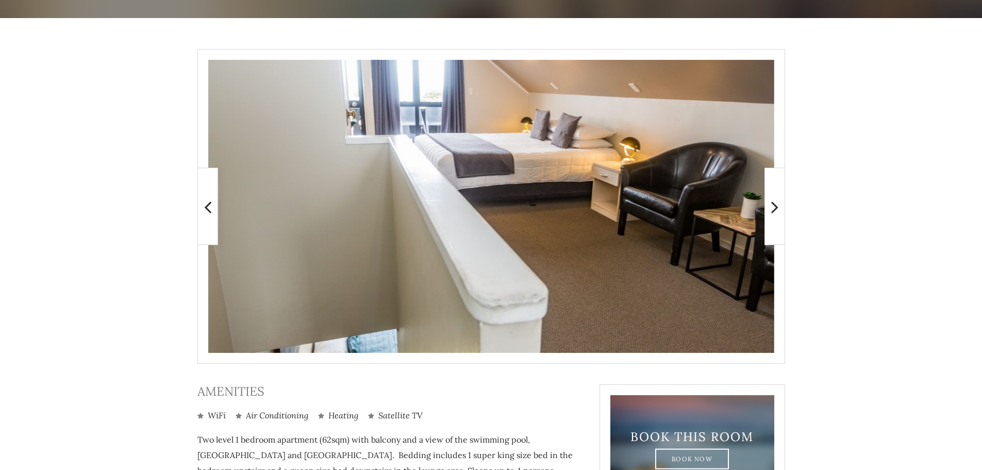
scroll to position [155, 0]
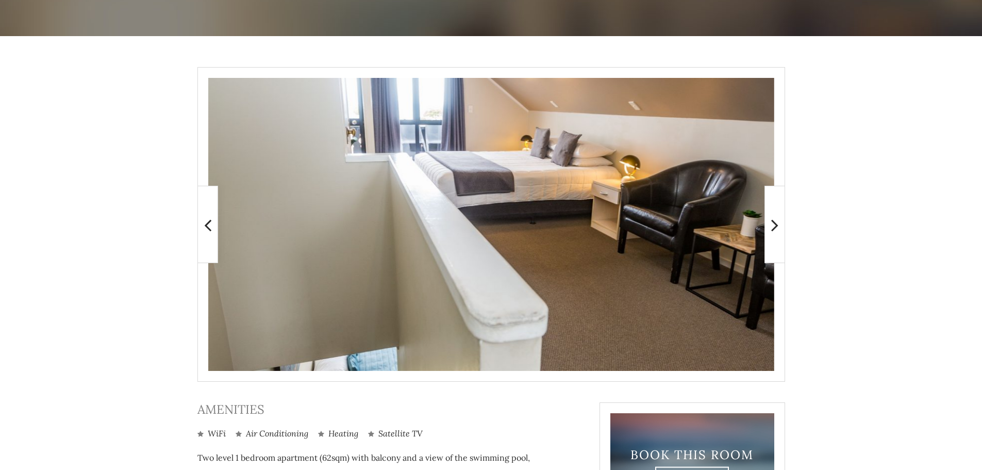
click at [774, 227] on icon at bounding box center [775, 225] width 7 height 21
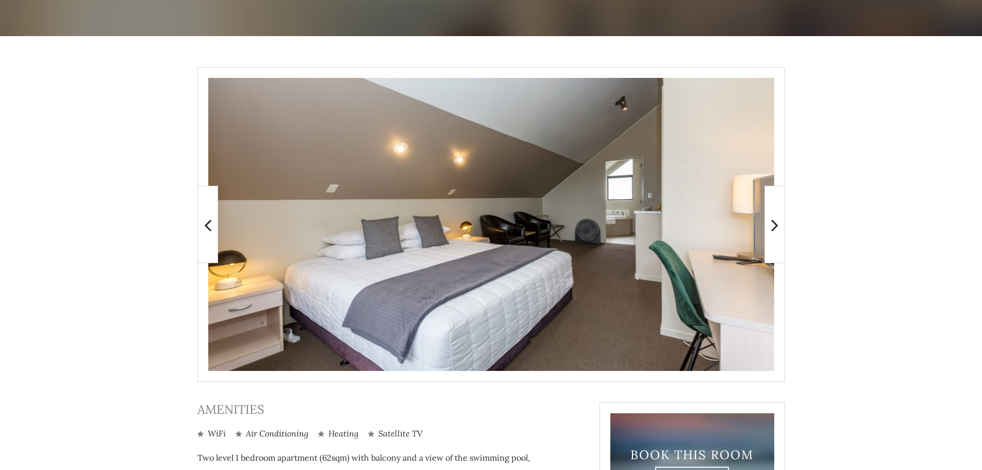
click at [774, 227] on icon at bounding box center [775, 225] width 7 height 21
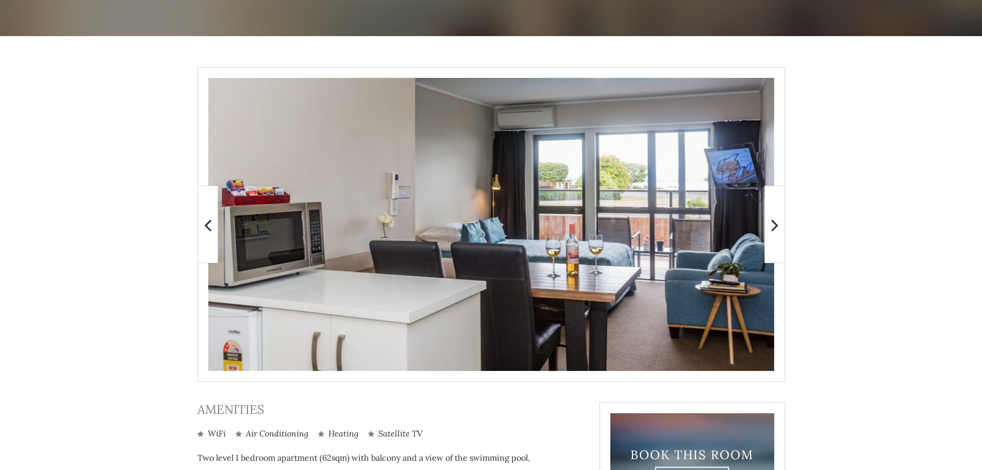
click at [776, 231] on icon at bounding box center [775, 225] width 7 height 21
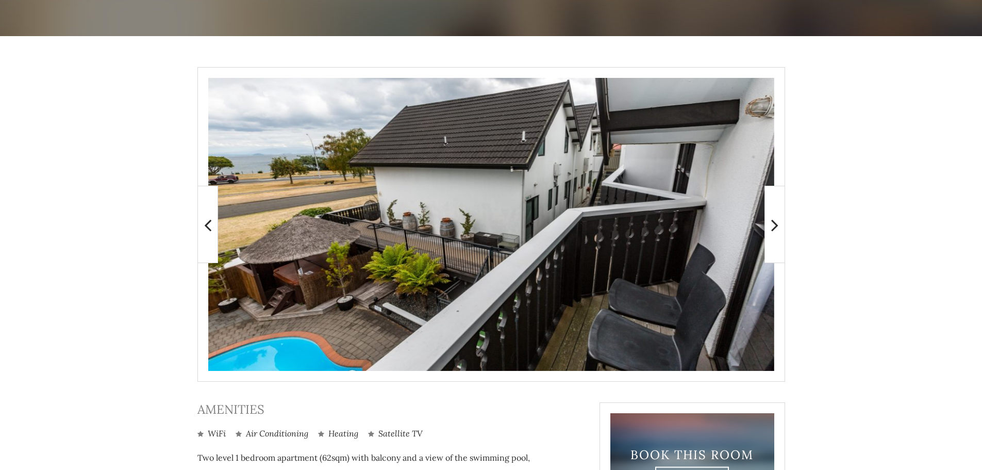
click at [768, 232] on span at bounding box center [775, 224] width 21 height 77
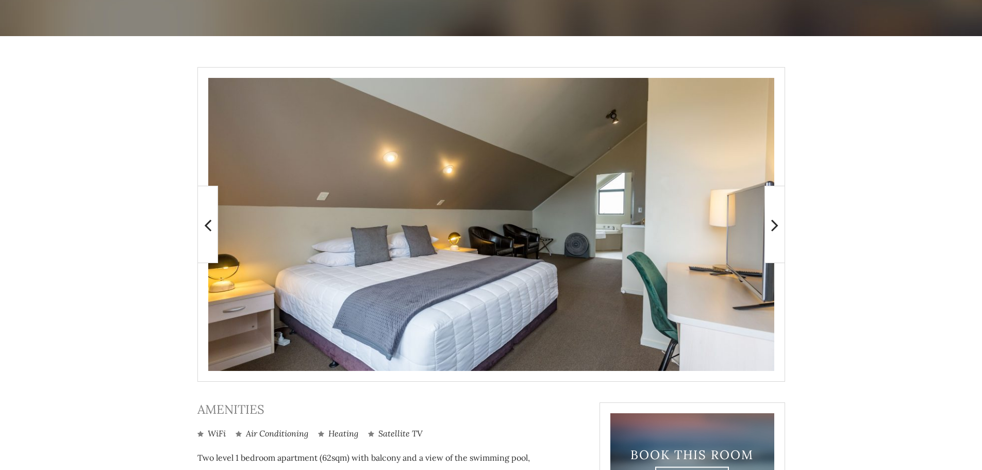
click at [780, 228] on span at bounding box center [775, 224] width 21 height 77
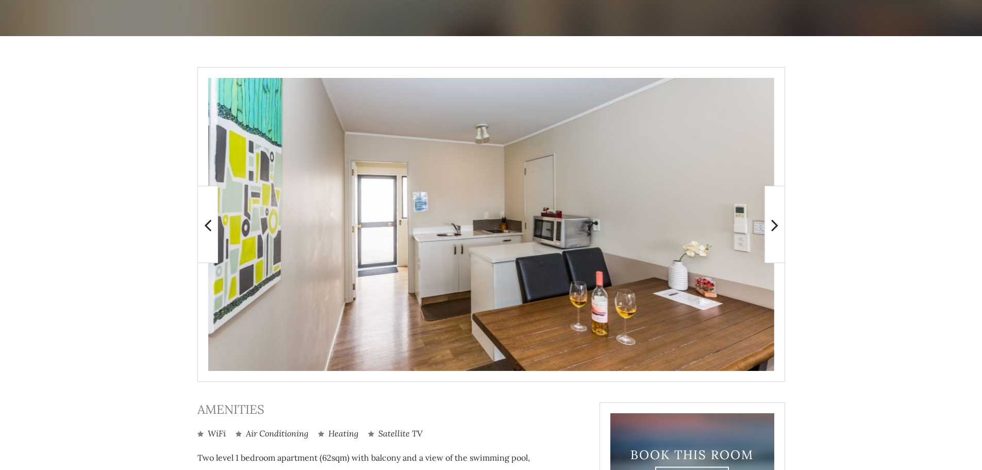
click at [780, 228] on span at bounding box center [775, 224] width 21 height 77
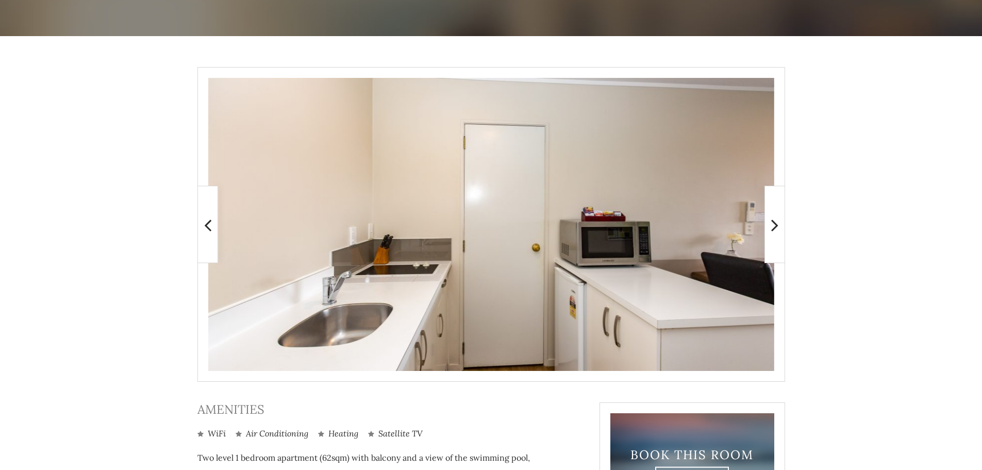
click at [780, 228] on span at bounding box center [775, 224] width 21 height 77
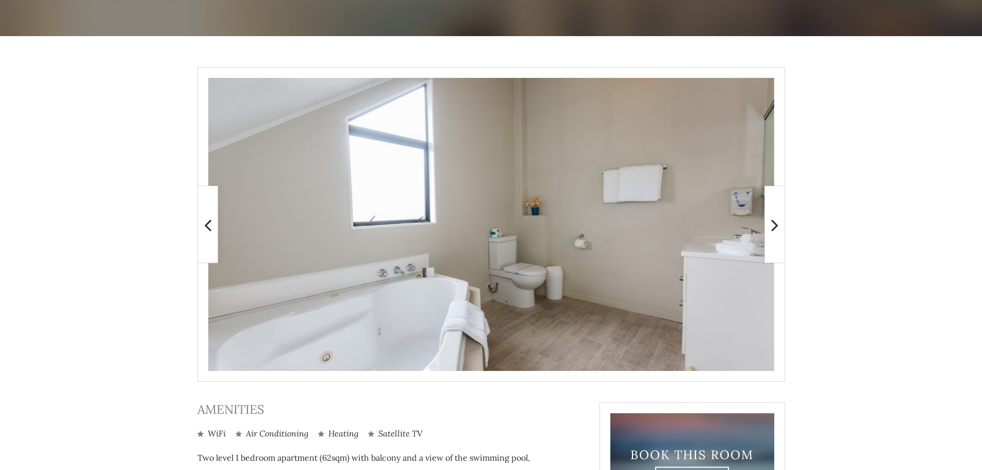
click at [780, 228] on span at bounding box center [775, 224] width 21 height 77
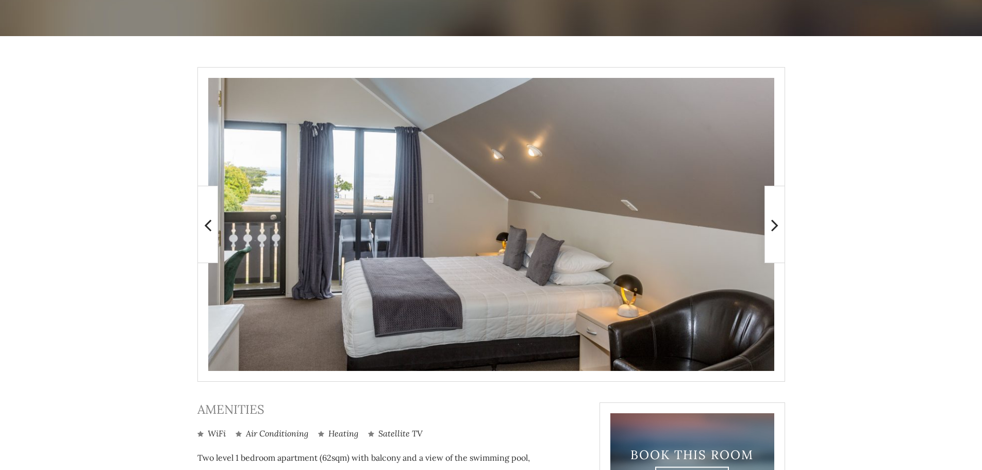
click at [780, 228] on span at bounding box center [775, 224] width 21 height 77
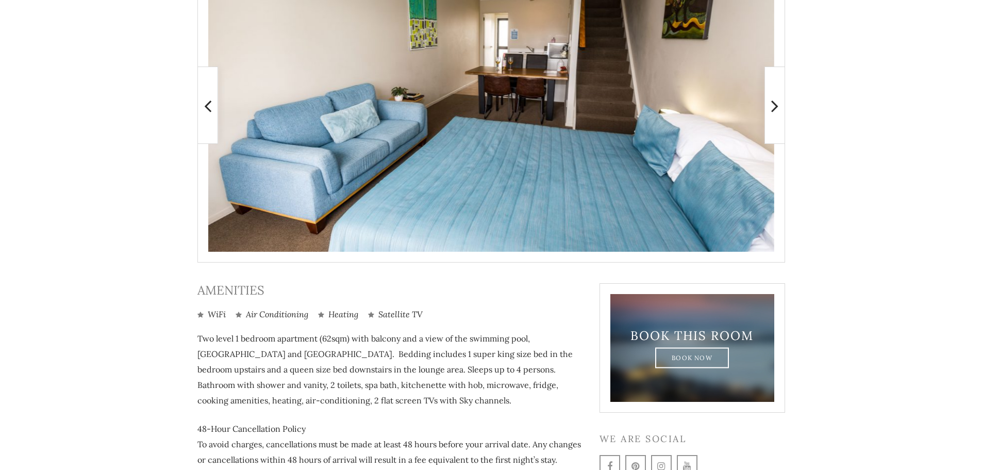
scroll to position [194, 0]
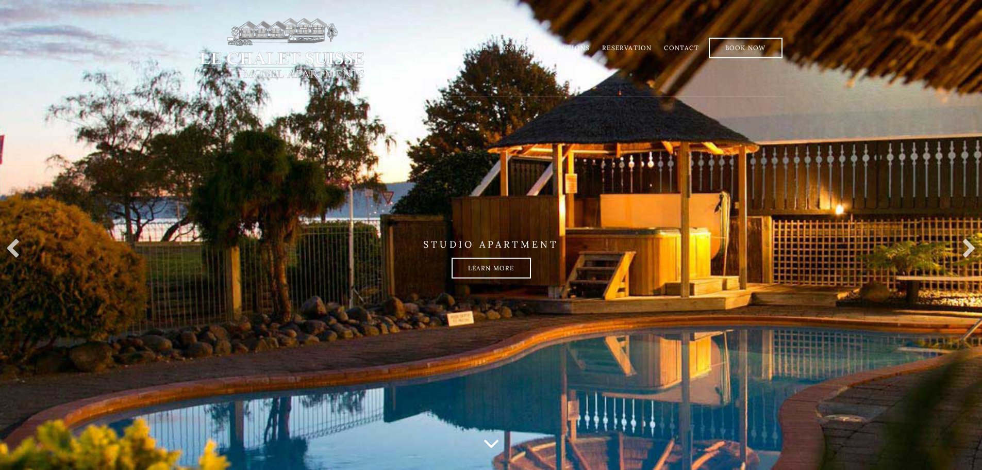
click at [571, 48] on link "Attractions" at bounding box center [564, 48] width 52 height 8
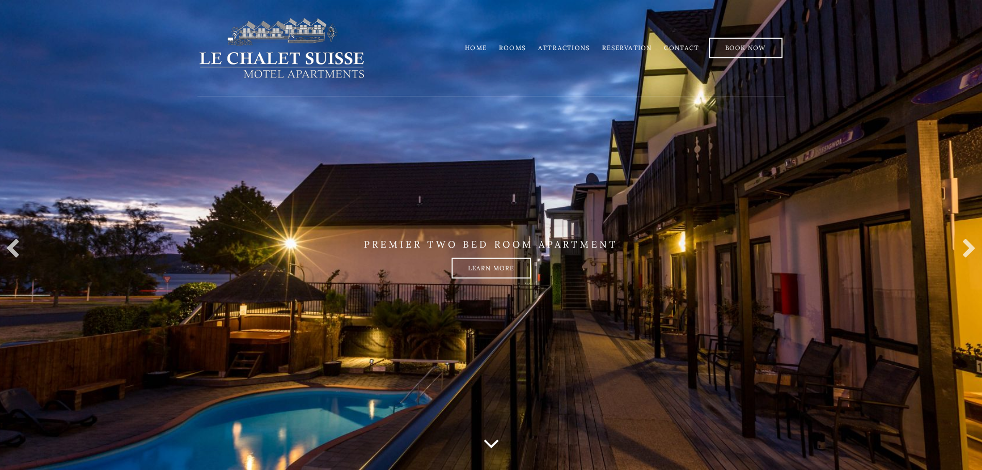
click at [624, 47] on link "Reservation" at bounding box center [627, 48] width 50 height 8
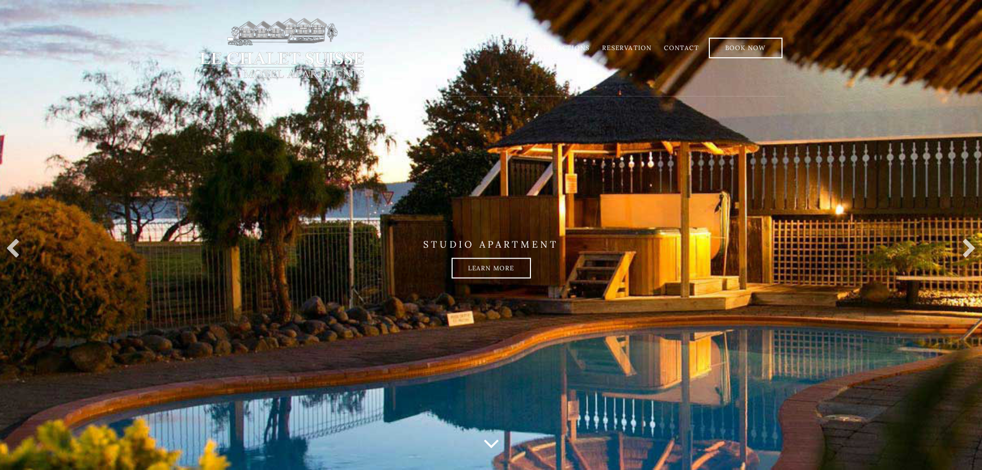
click at [297, 57] on img at bounding box center [282, 48] width 169 height 62
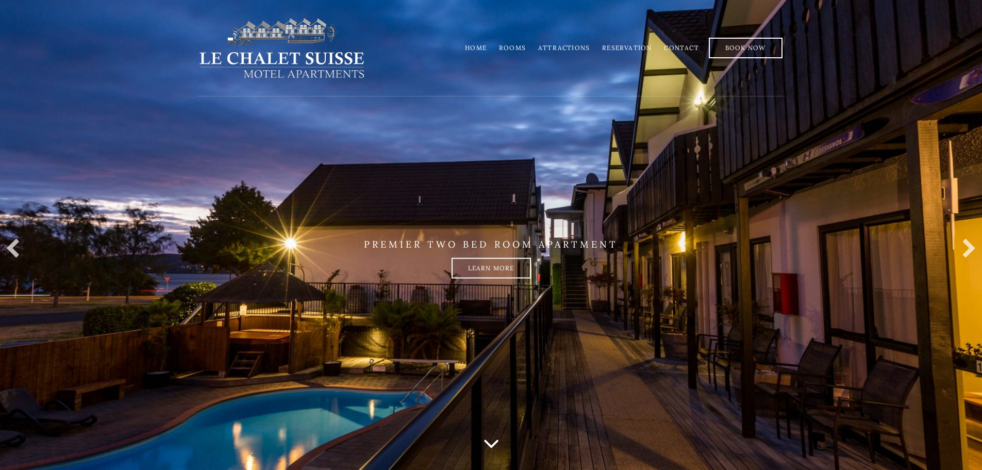
click at [973, 249] on link at bounding box center [967, 249] width 21 height 21
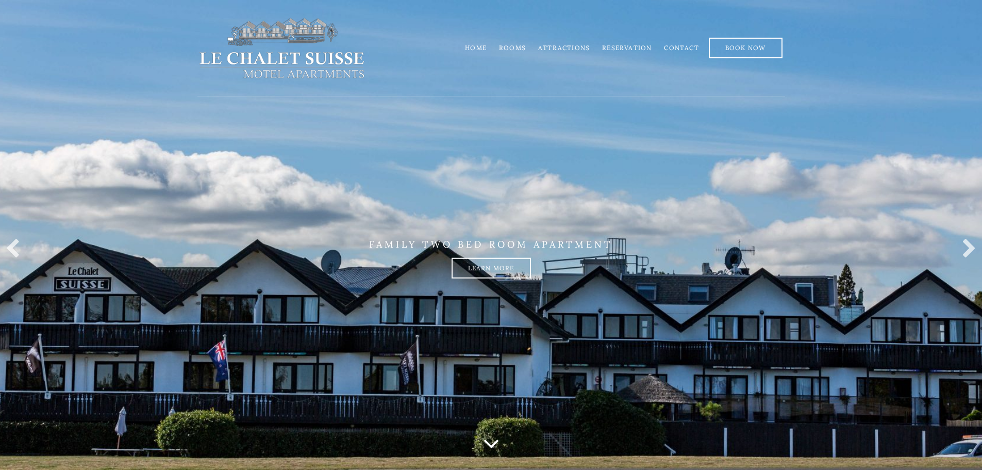
click at [973, 248] on link at bounding box center [967, 249] width 21 height 21
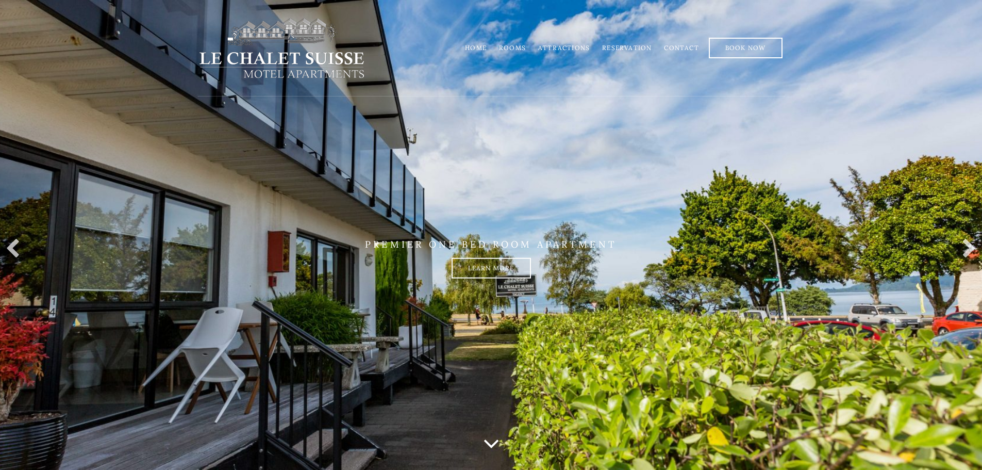
click at [973, 248] on link at bounding box center [967, 249] width 21 height 21
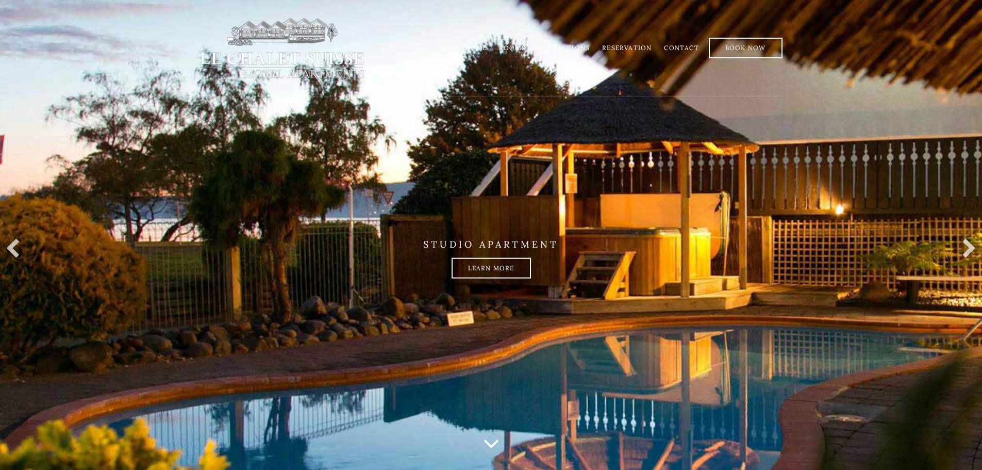
click at [478, 46] on link "Home" at bounding box center [476, 48] width 22 height 8
